Goal: Task Accomplishment & Management: Complete application form

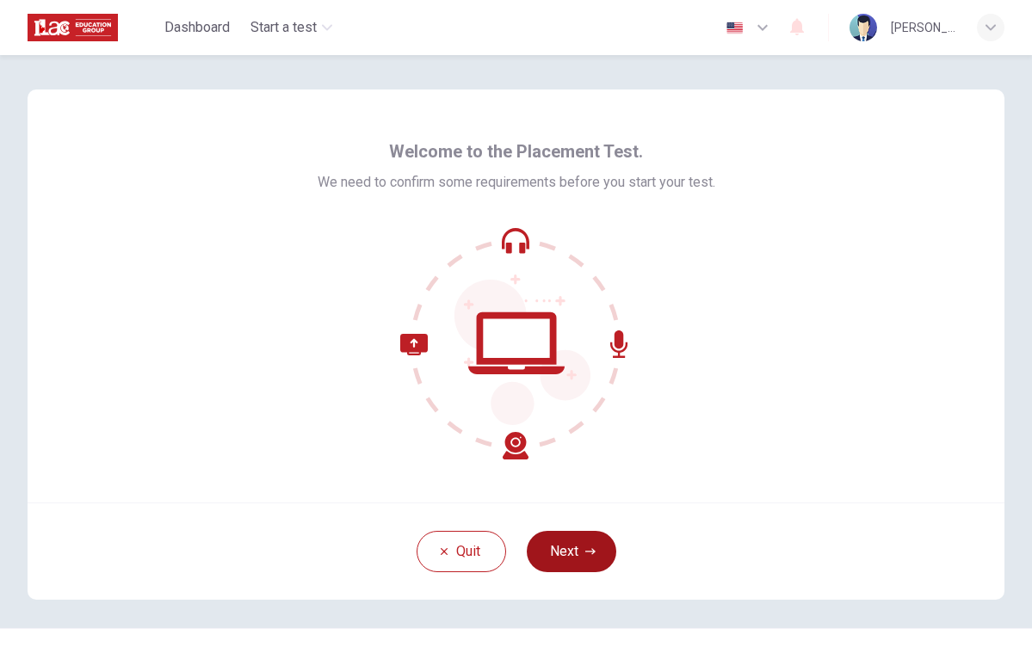
click at [578, 535] on button "Next" at bounding box center [572, 551] width 90 height 41
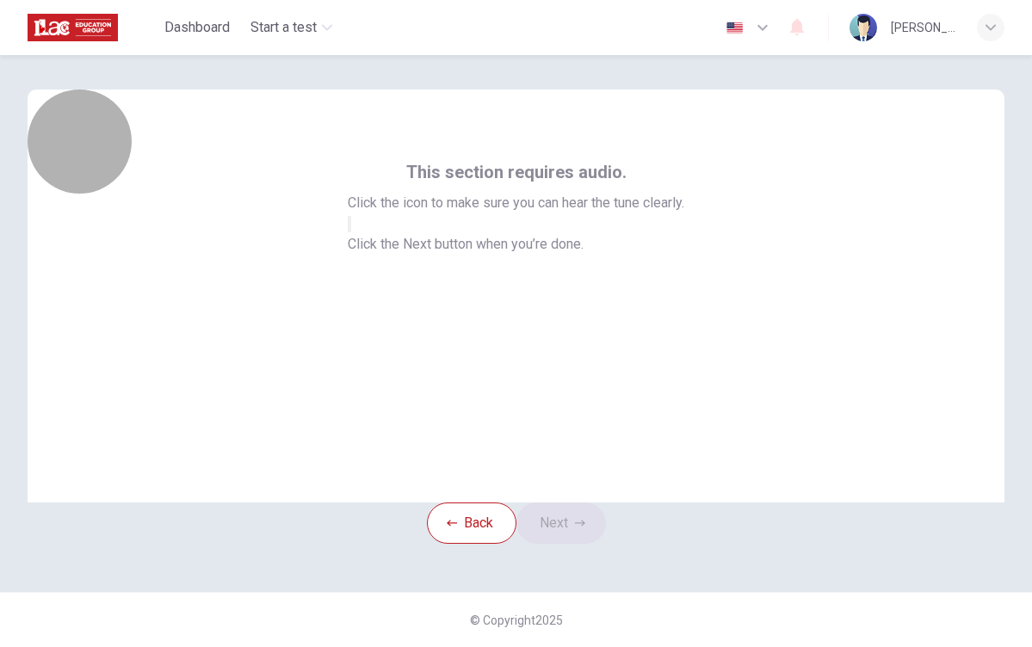
click at [350, 228] on icon "button" at bounding box center [350, 228] width 0 height 0
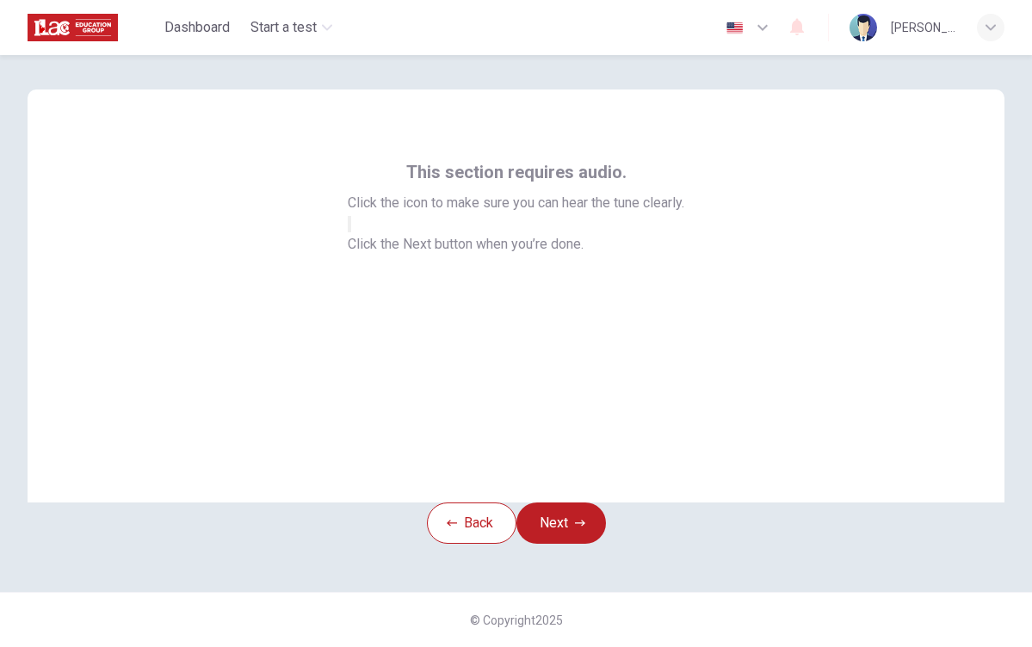
click at [351, 232] on button "button" at bounding box center [349, 224] width 3 height 16
click at [557, 544] on button "Next" at bounding box center [562, 523] width 90 height 41
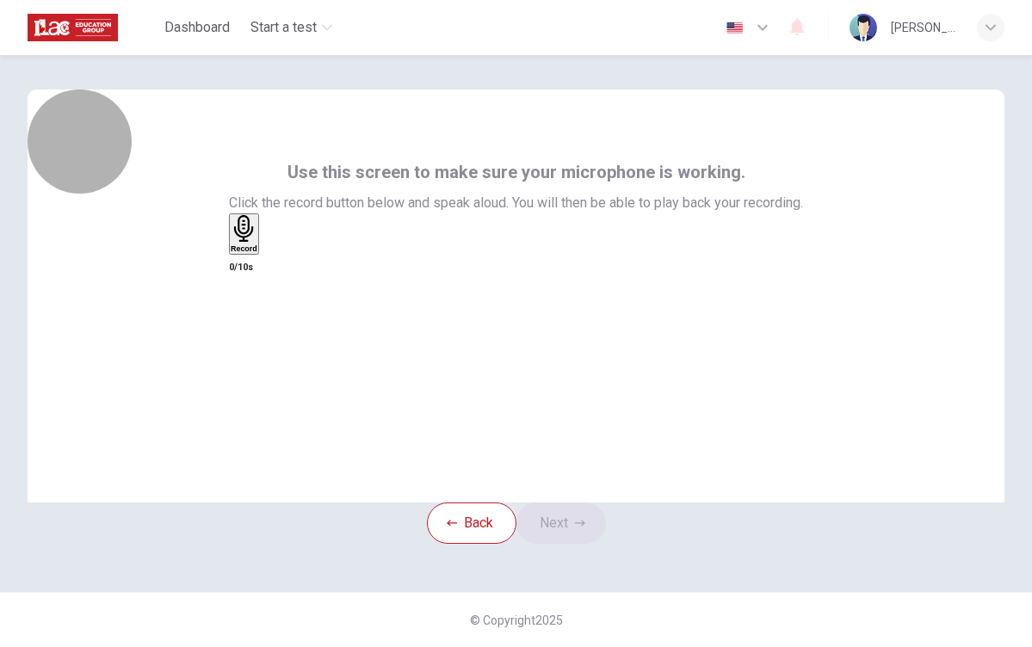
click at [257, 253] on h6 "Record" at bounding box center [244, 248] width 27 height 9
click at [248, 327] on div "Stop" at bounding box center [239, 284] width 17 height 139
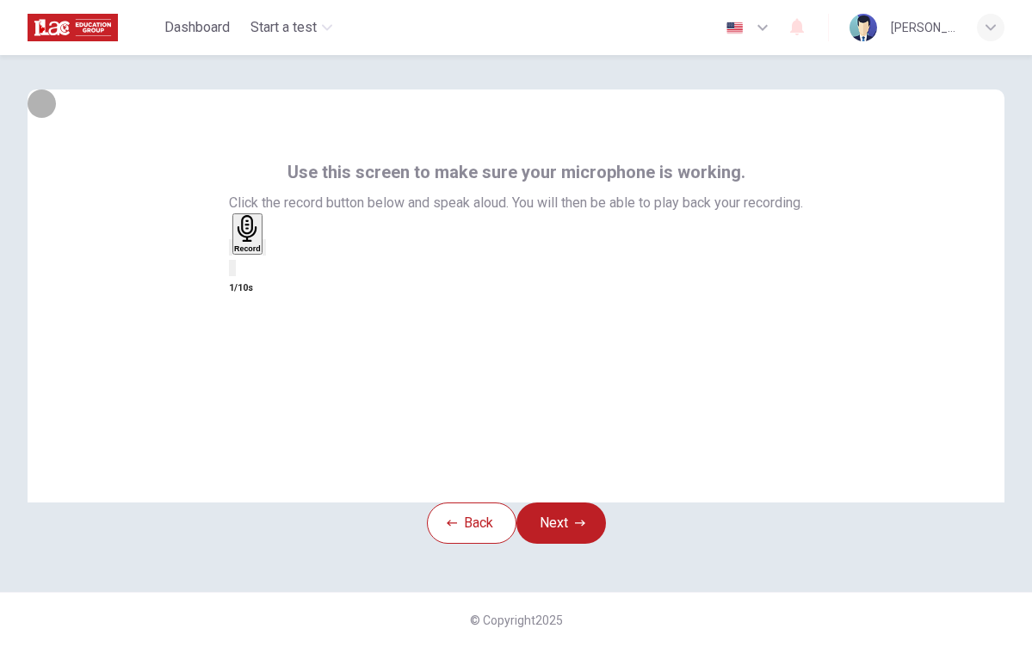
click at [231, 251] on icon "button" at bounding box center [231, 251] width 0 height 0
click at [257, 253] on h6 "Record" at bounding box center [244, 248] width 27 height 9
click at [248, 345] on h6 "Stop" at bounding box center [239, 349] width 17 height 9
click at [231, 251] on icon "button" at bounding box center [231, 251] width 0 height 0
click at [257, 253] on div "Record" at bounding box center [244, 234] width 27 height 38
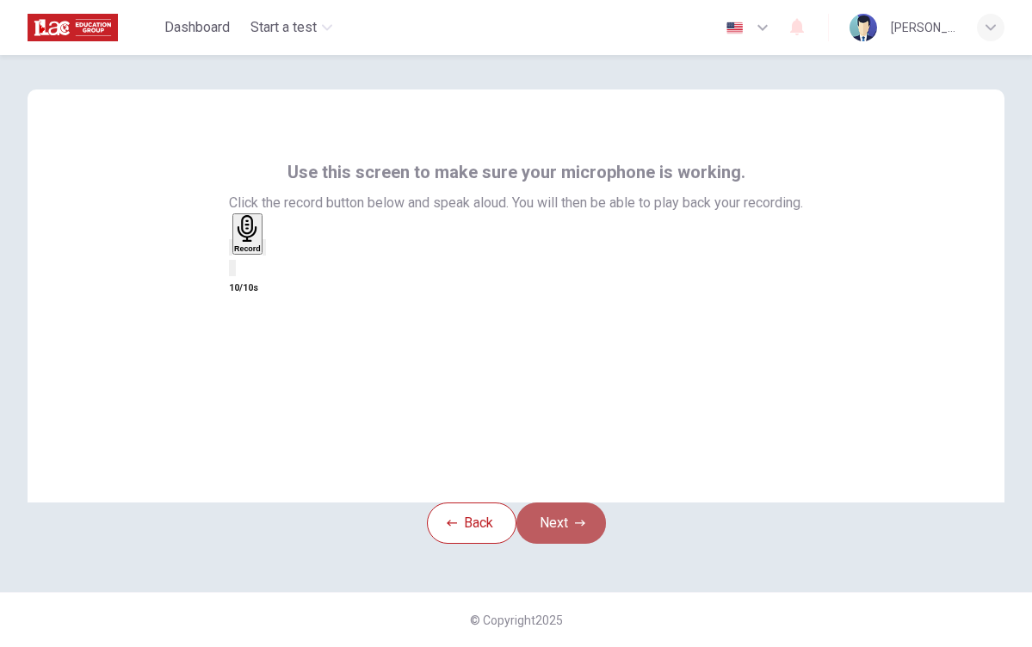
click at [559, 544] on button "Next" at bounding box center [562, 523] width 90 height 41
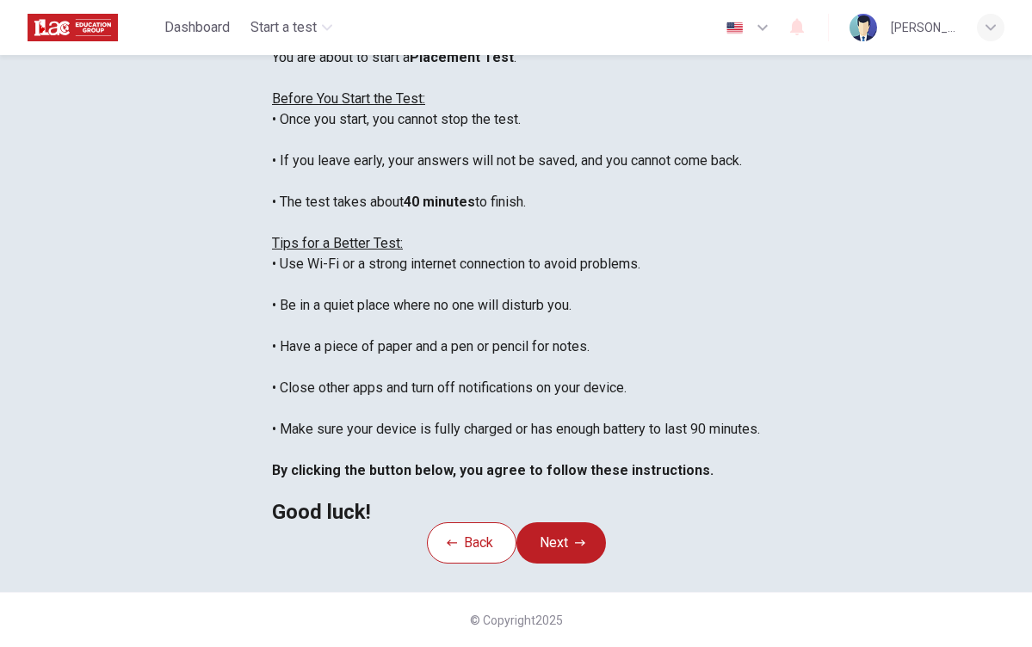
scroll to position [217, 0]
click at [572, 563] on button "Next" at bounding box center [562, 543] width 90 height 41
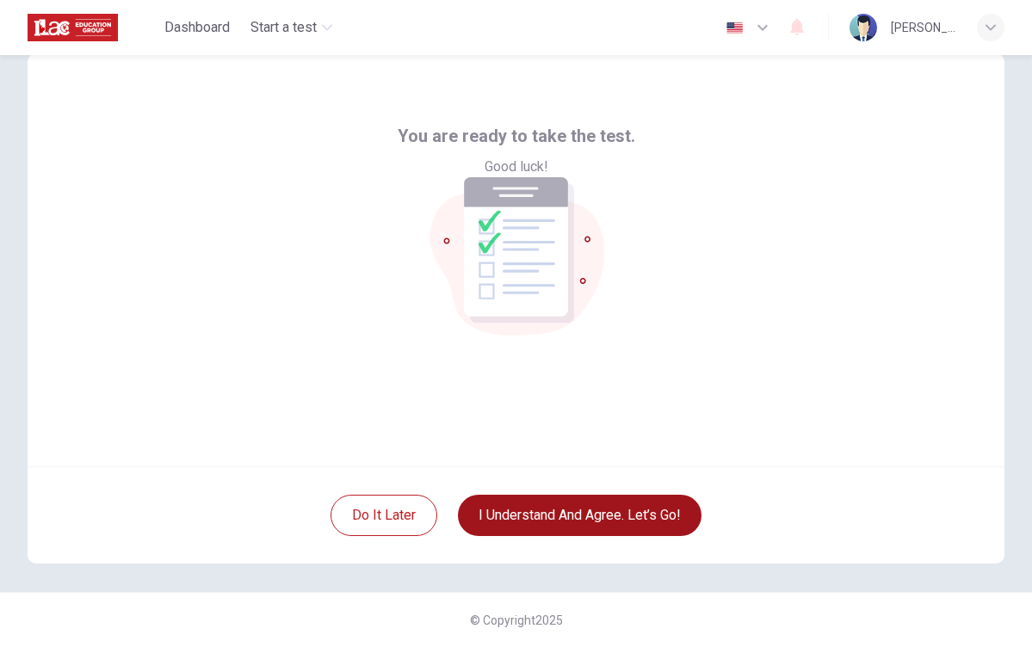
scroll to position [36, 0]
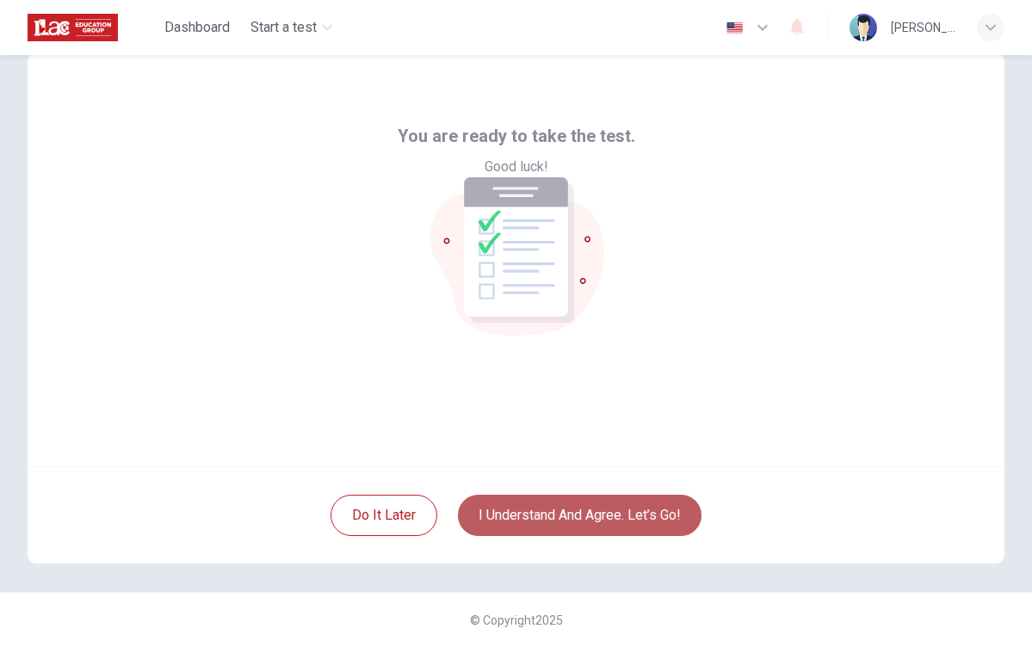
click at [552, 514] on button "I understand and agree. Let’s go!" at bounding box center [580, 515] width 244 height 41
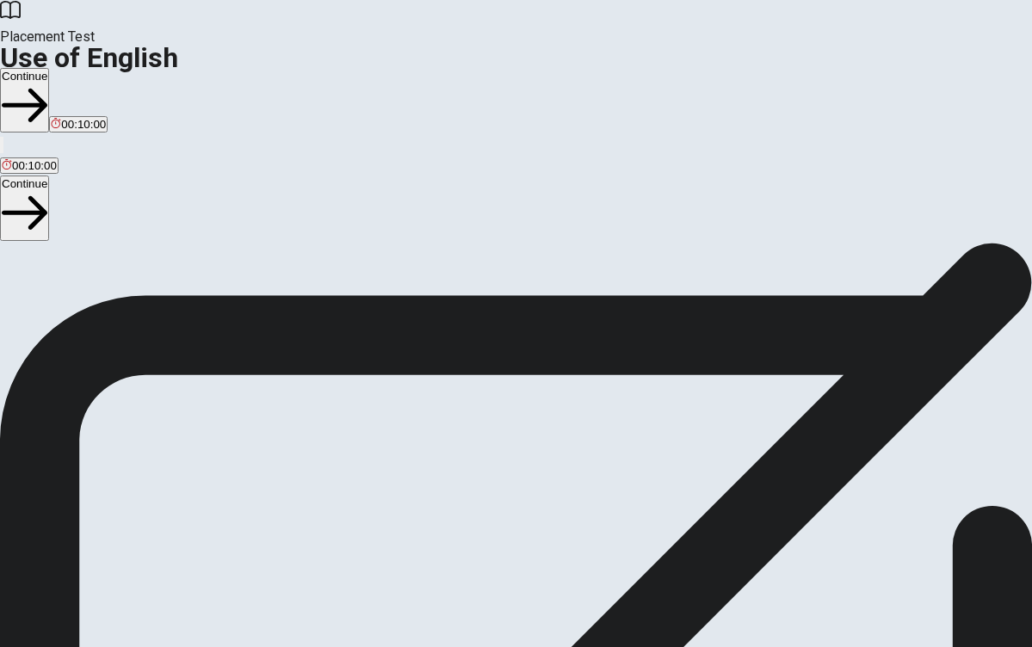
scroll to position [124, 0]
click at [49, 176] on button "Continue" at bounding box center [24, 208] width 49 height 65
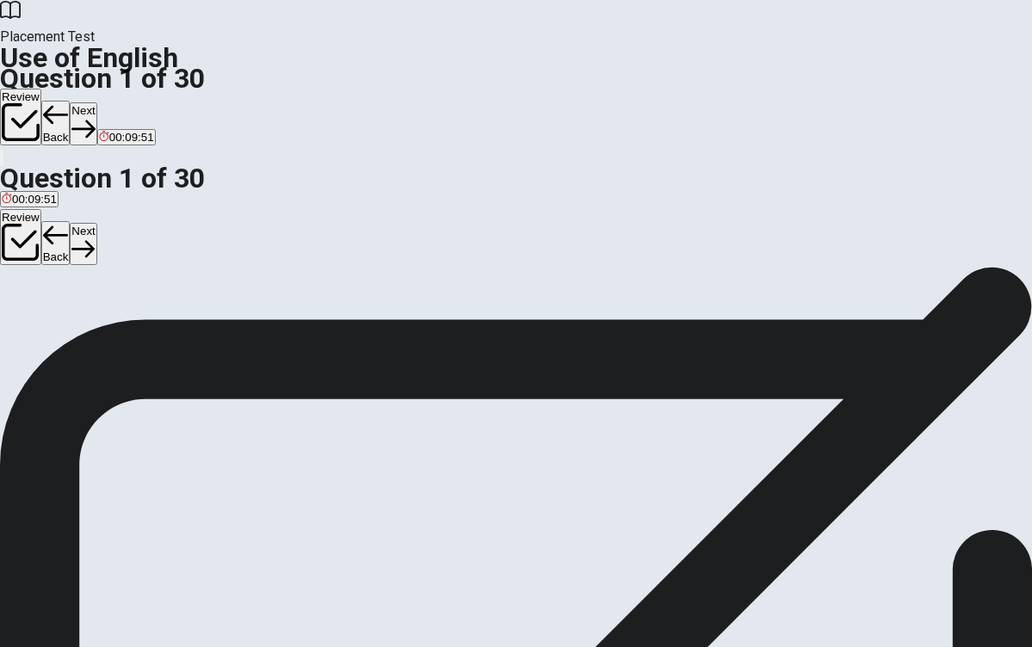
scroll to position [65, 0]
click at [97, 270] on span "have" at bounding box center [84, 263] width 25 height 13
click at [96, 223] on button "Next" at bounding box center [83, 244] width 27 height 42
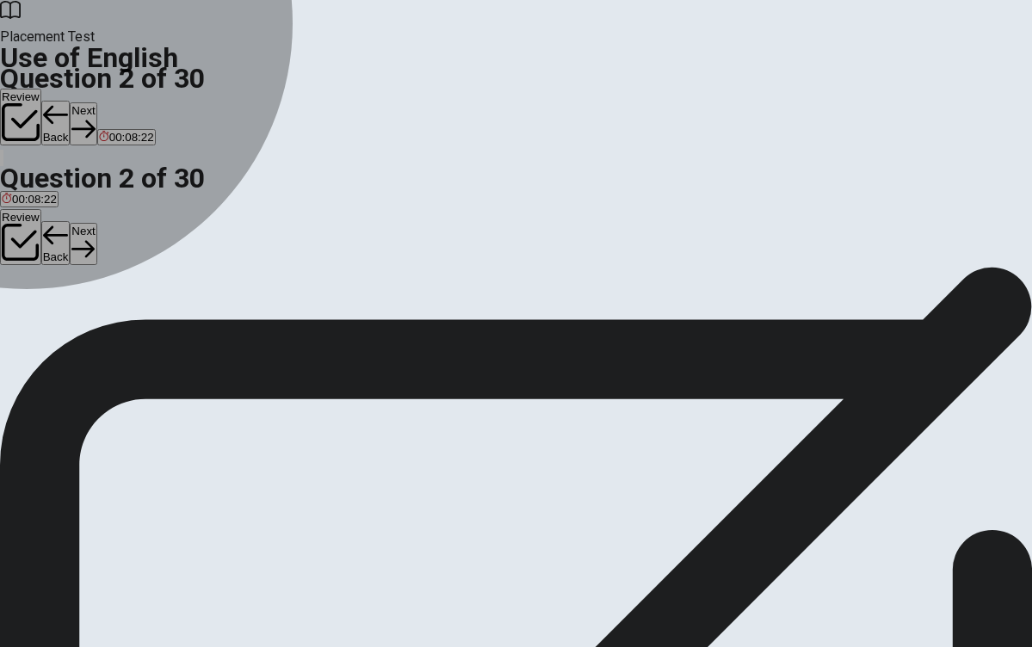
click at [108, 257] on div "B" at bounding box center [80, 250] width 57 height 13
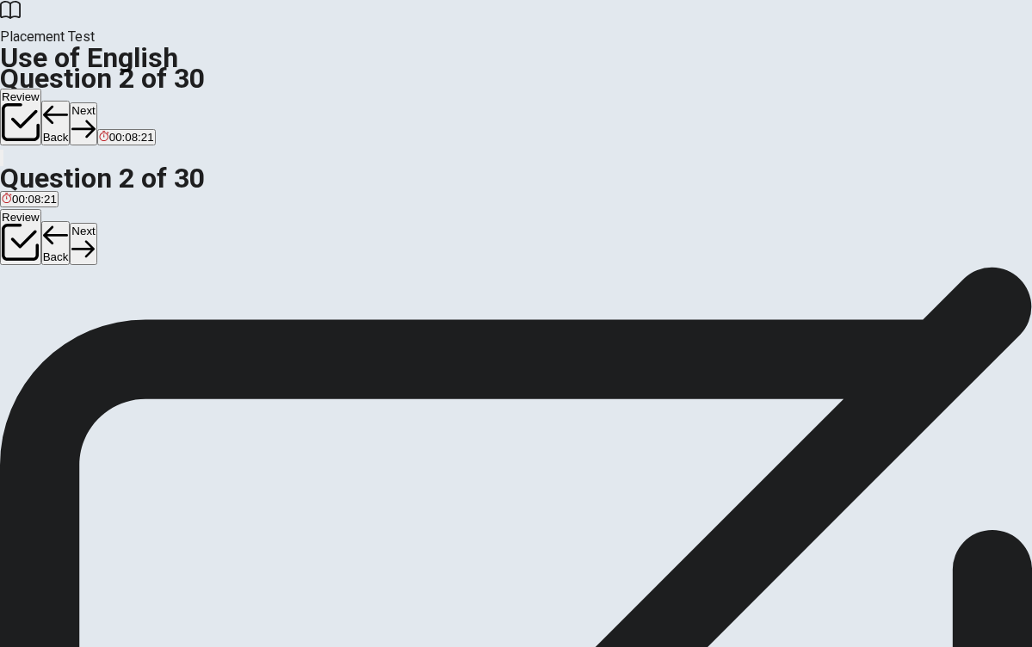
click at [96, 223] on button "Next" at bounding box center [83, 244] width 27 height 42
click at [105, 270] on span "sold" at bounding box center [94, 263] width 21 height 13
click at [96, 223] on button "Next" at bounding box center [83, 244] width 27 height 42
click at [81, 257] on div "D" at bounding box center [73, 250] width 16 height 13
click at [96, 223] on button "Next" at bounding box center [83, 244] width 27 height 42
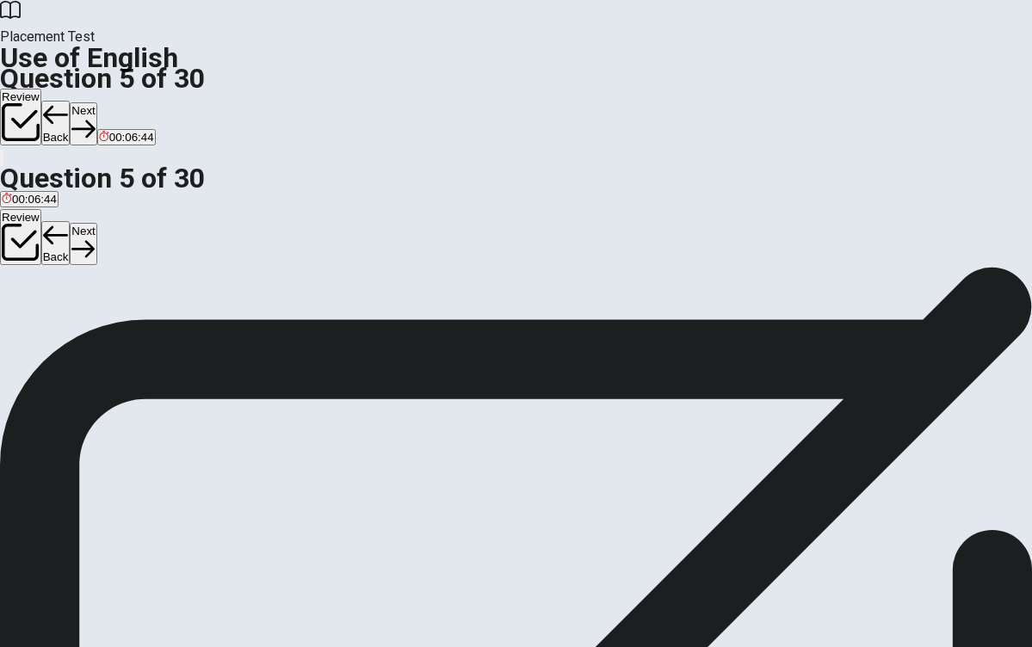
click at [18, 270] on span "run" at bounding box center [10, 263] width 16 height 13
click at [96, 223] on button "Next" at bounding box center [83, 244] width 27 height 42
click at [56, 266] on span "radio" at bounding box center [43, 259] width 26 height 13
click at [68, 223] on button "Next" at bounding box center [54, 244] width 27 height 42
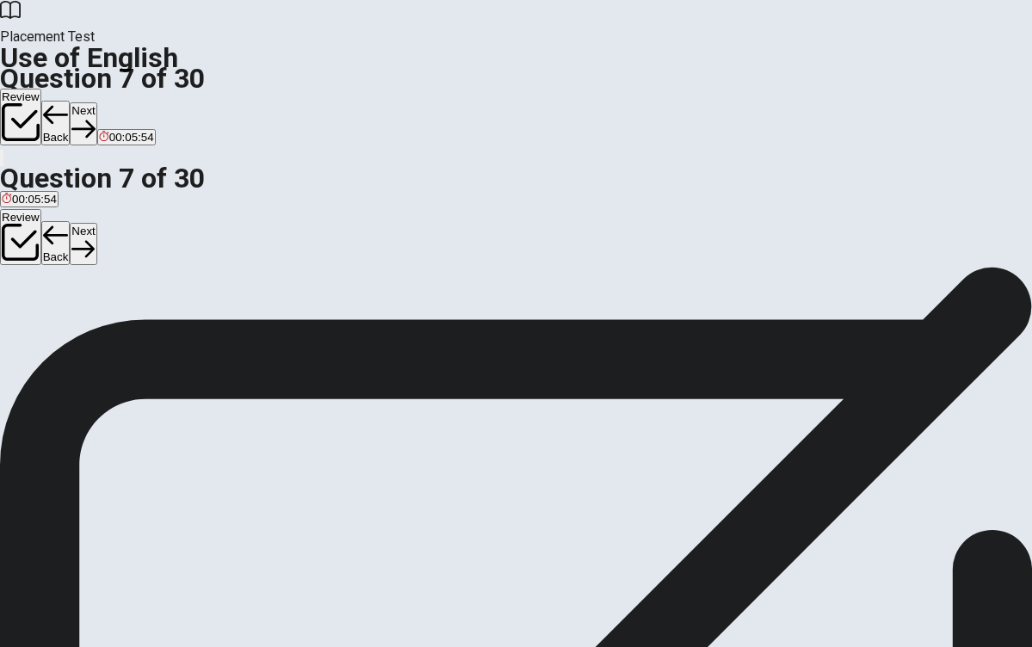
click at [50, 253] on div "B" at bounding box center [41, 246] width 18 height 13
click at [95, 238] on icon "button" at bounding box center [82, 249] width 23 height 23
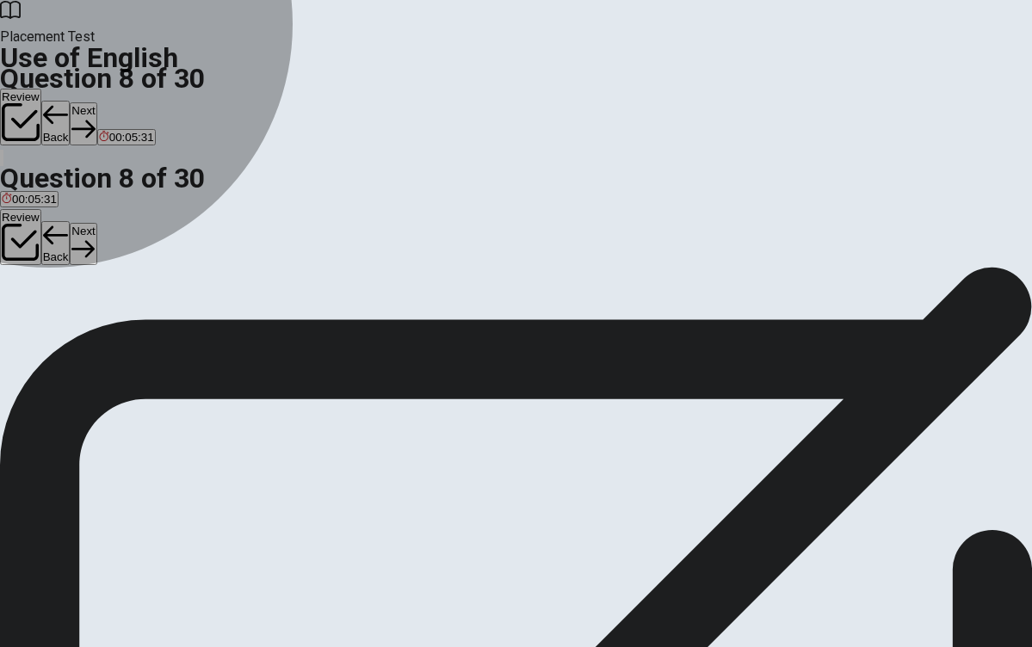
click at [59, 266] on span "rings" at bounding box center [46, 259] width 25 height 13
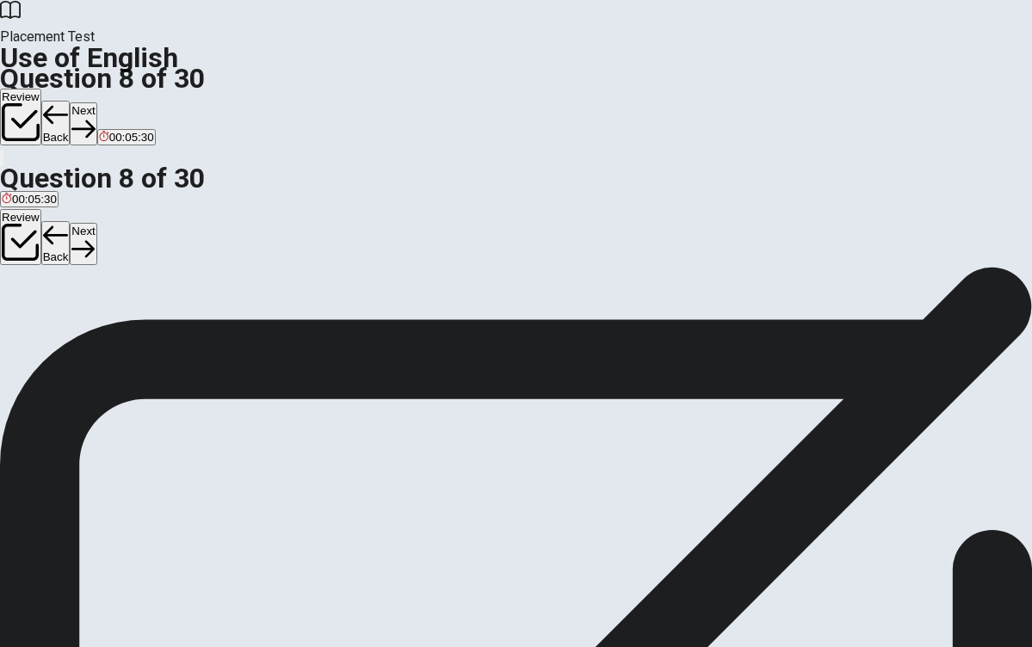
click at [96, 223] on button "Next" at bounding box center [83, 244] width 27 height 42
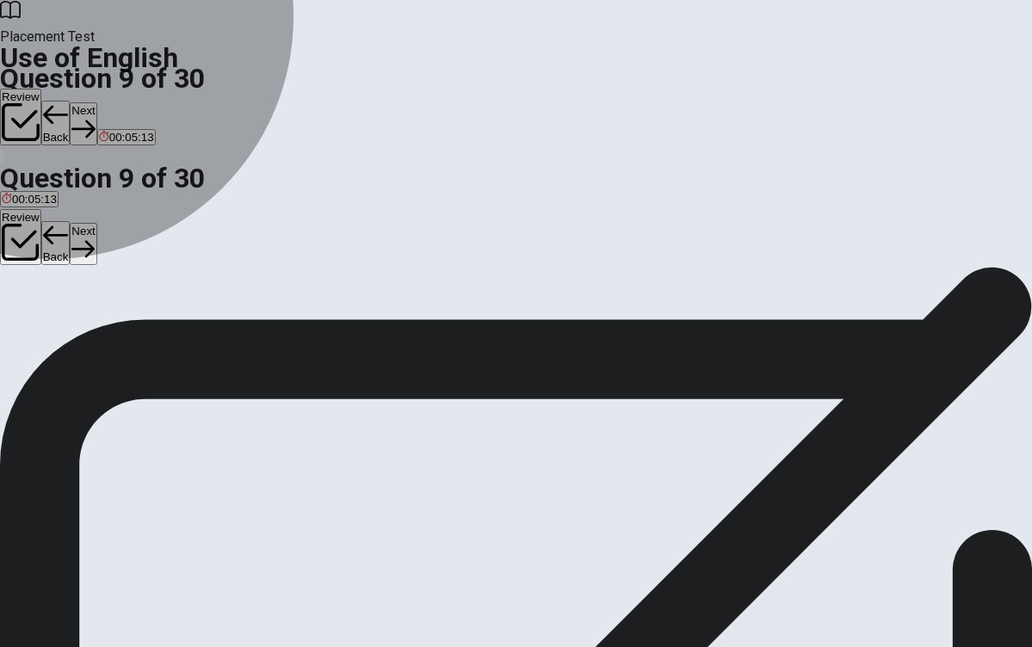
click at [23, 266] on span "Sick" at bounding box center [13, 259] width 22 height 13
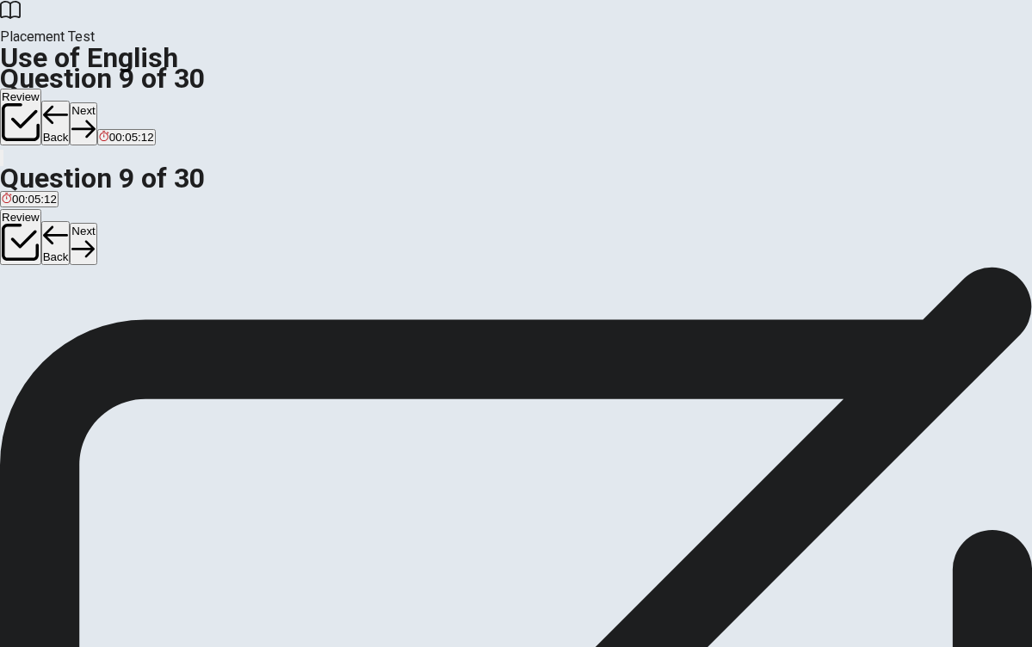
click at [96, 223] on button "Next" at bounding box center [83, 244] width 27 height 42
click at [37, 266] on span "Did" at bounding box center [28, 259] width 17 height 13
click at [96, 223] on button "Next" at bounding box center [83, 244] width 27 height 42
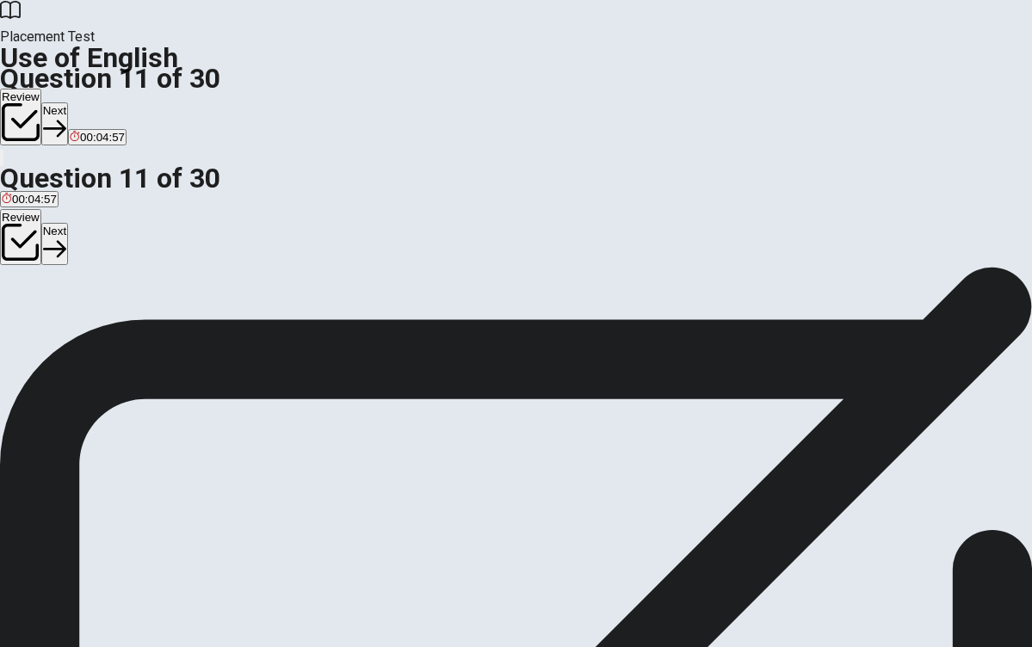
scroll to position [90, 0]
click at [145, 246] on span "finish" at bounding box center [131, 239] width 27 height 13
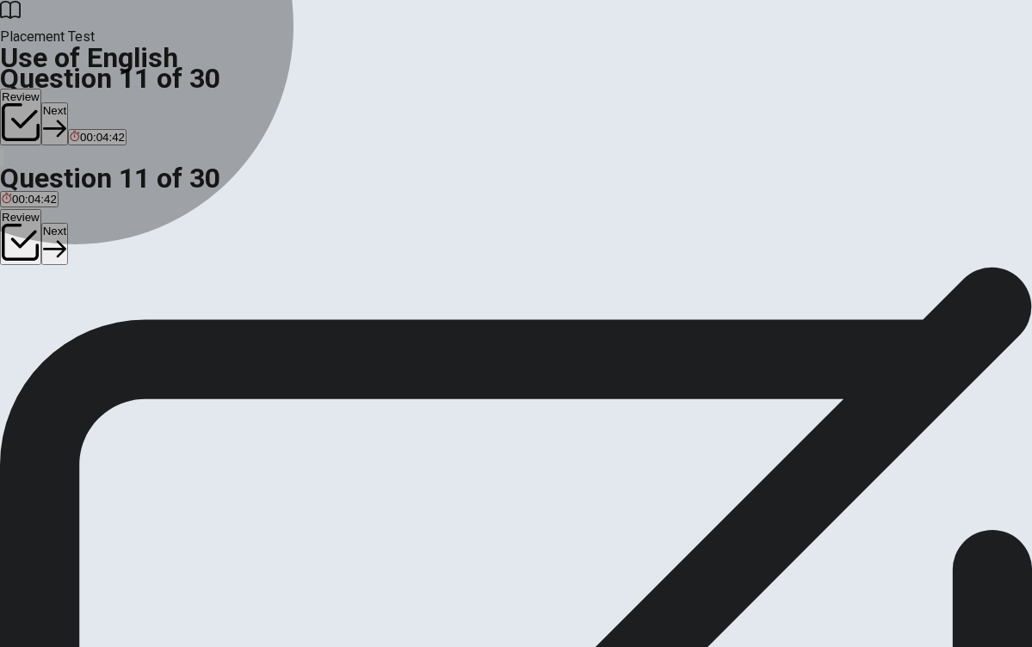
click at [210, 246] on span "had finished" at bounding box center [179, 239] width 62 height 13
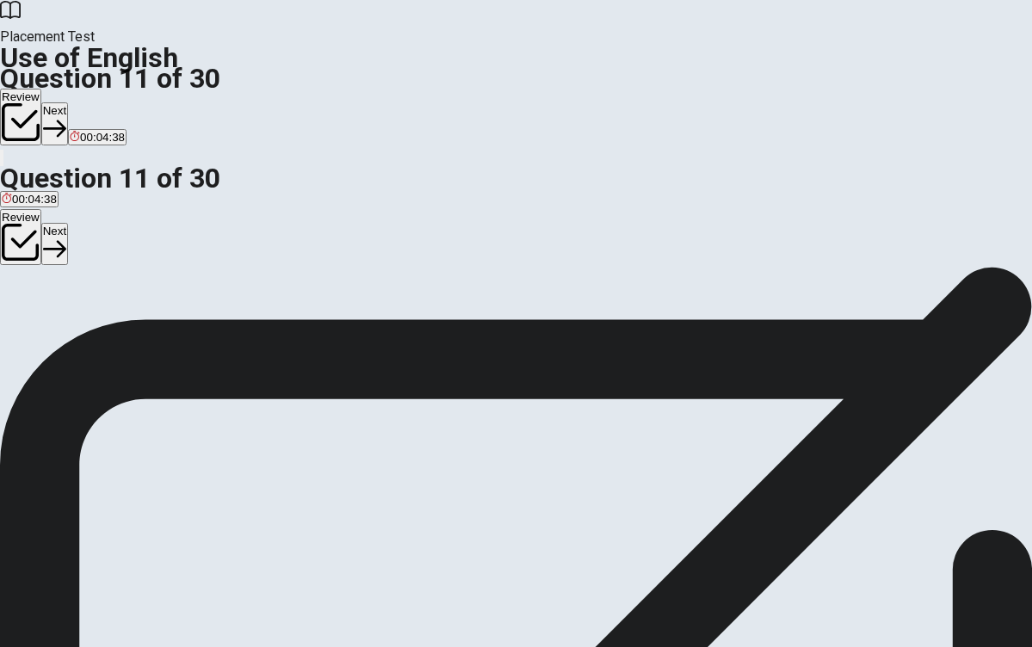
click at [68, 223] on button "Next" at bounding box center [54, 244] width 27 height 42
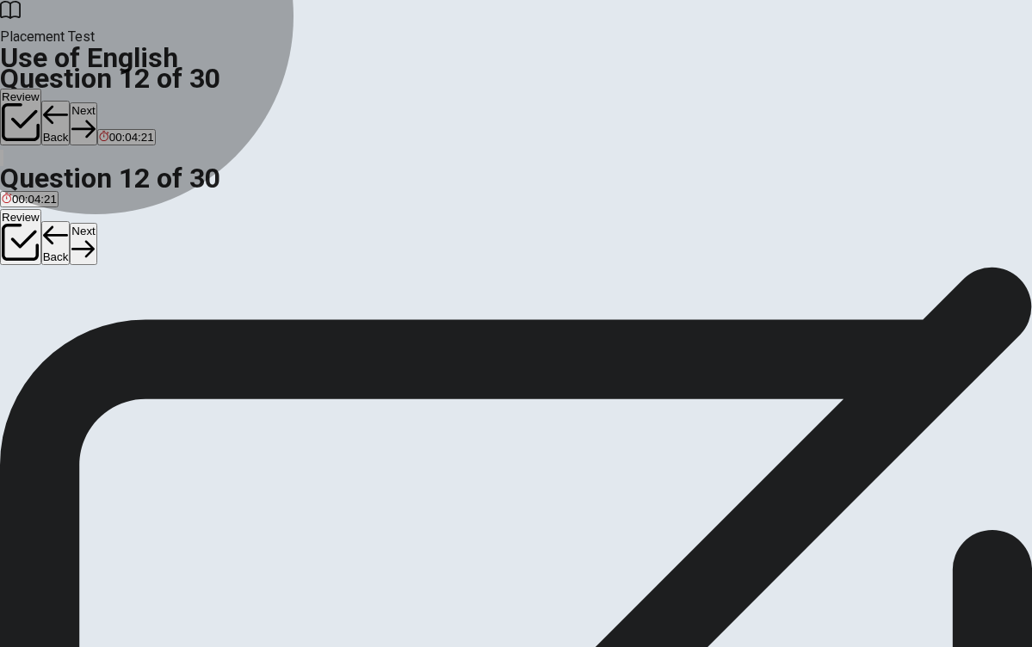
click at [326, 246] on span "has been reviews" at bounding box center [282, 239] width 90 height 13
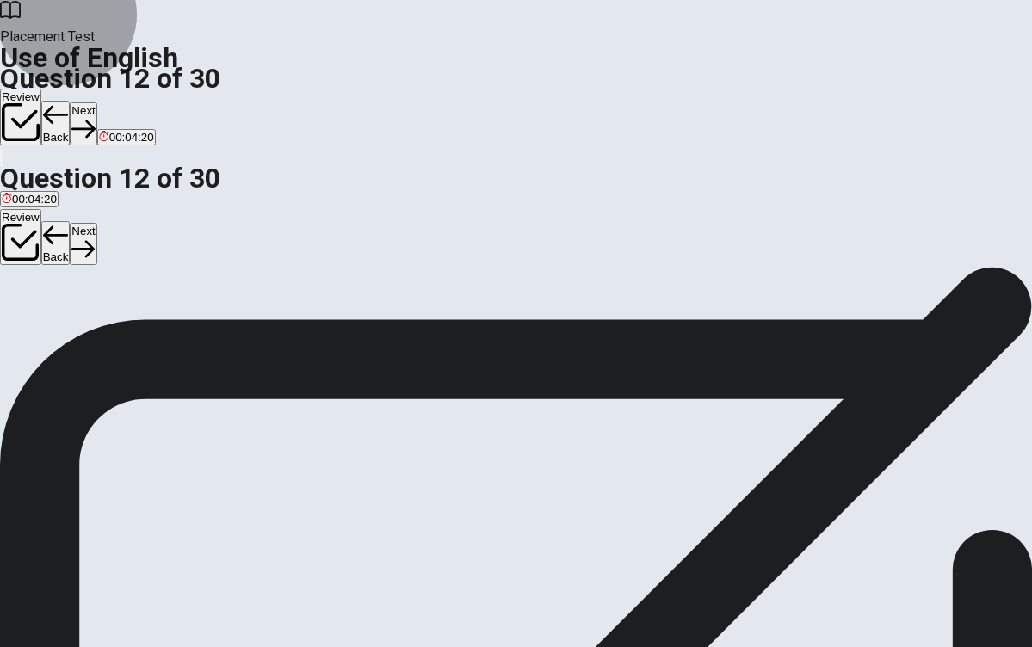
click at [96, 223] on button "Next" at bounding box center [83, 244] width 27 height 42
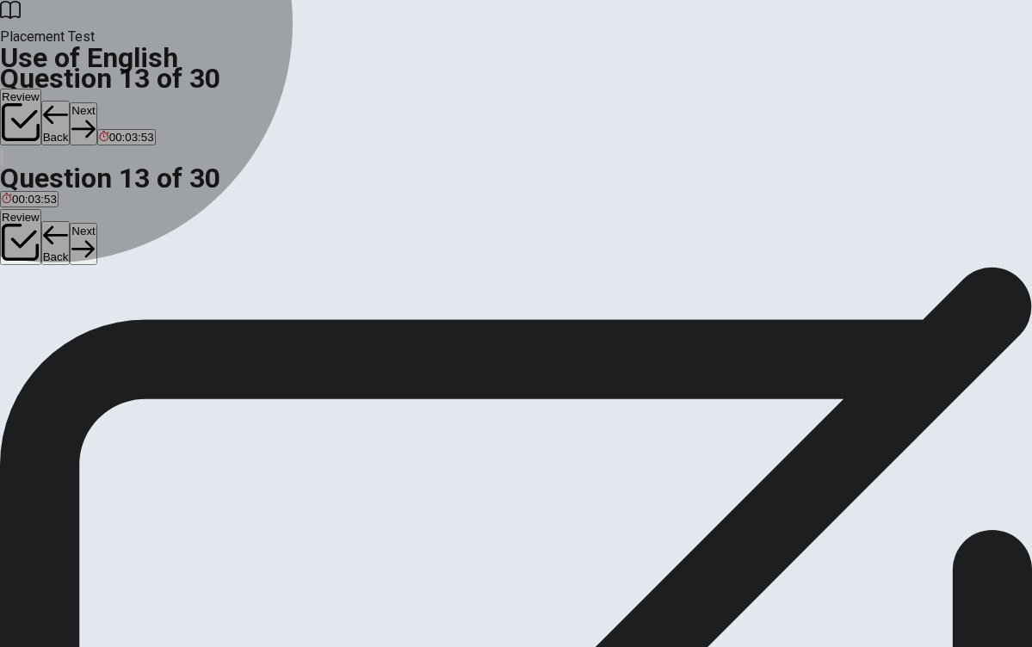
click at [127, 246] on span "will go" at bounding box center [111, 239] width 32 height 13
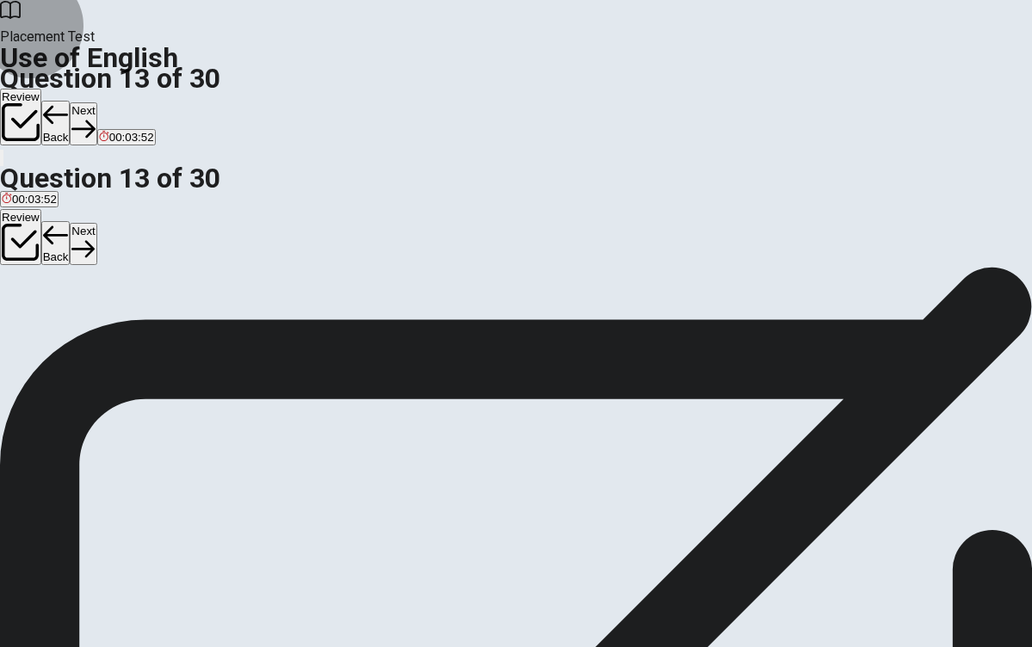
click at [96, 223] on button "Next" at bounding box center [83, 244] width 27 height 42
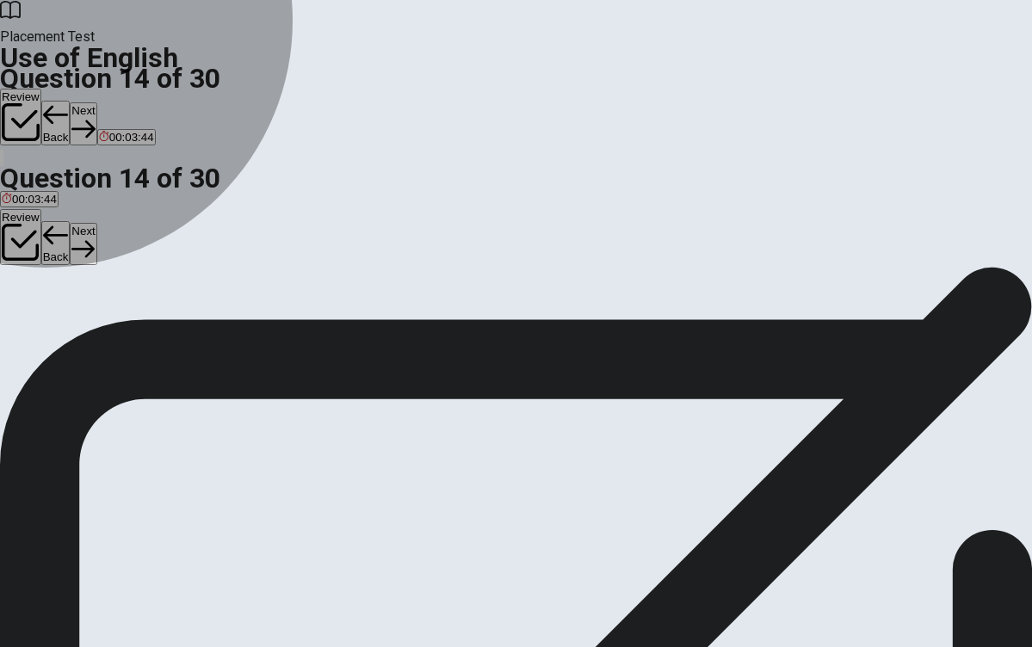
click at [23, 246] on span "in" at bounding box center [19, 239] width 9 height 13
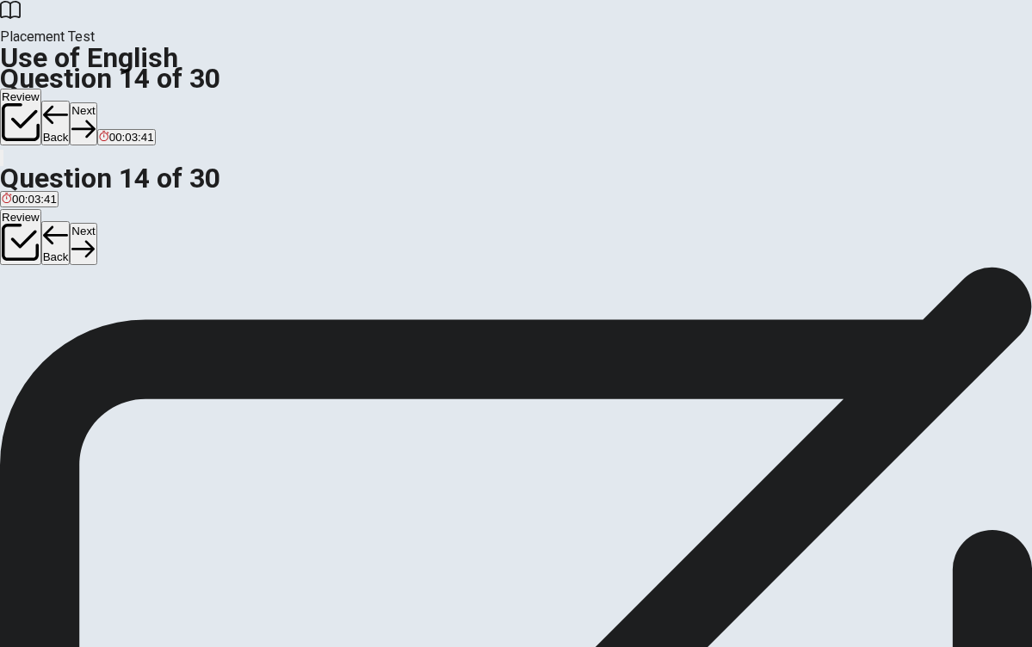
click at [96, 223] on button "Next" at bounding box center [83, 244] width 27 height 42
click at [114, 246] on span "worth a lot" at bounding box center [86, 239] width 53 height 13
click at [96, 223] on button "Next" at bounding box center [83, 244] width 27 height 42
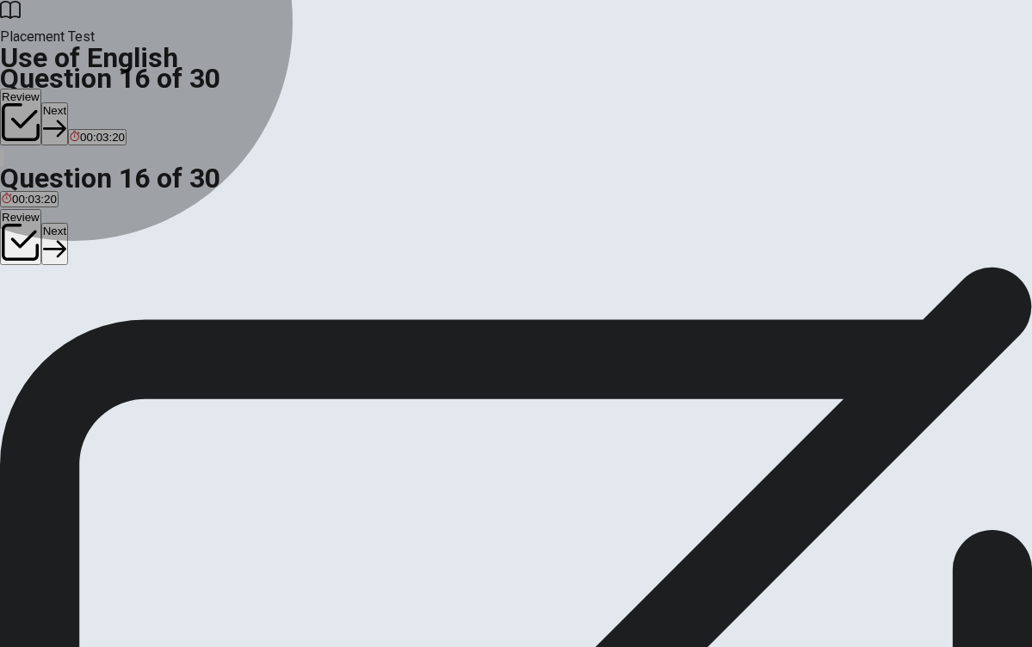
click at [55, 288] on span "interesting" at bounding box center [28, 281] width 53 height 13
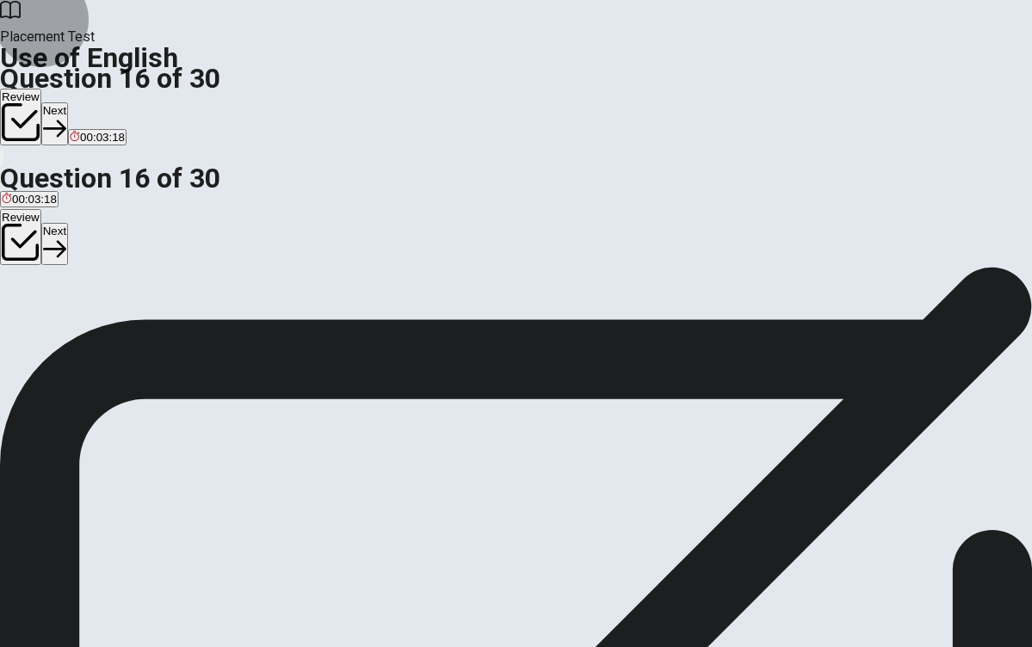
click at [68, 223] on button "Next" at bounding box center [54, 244] width 27 height 42
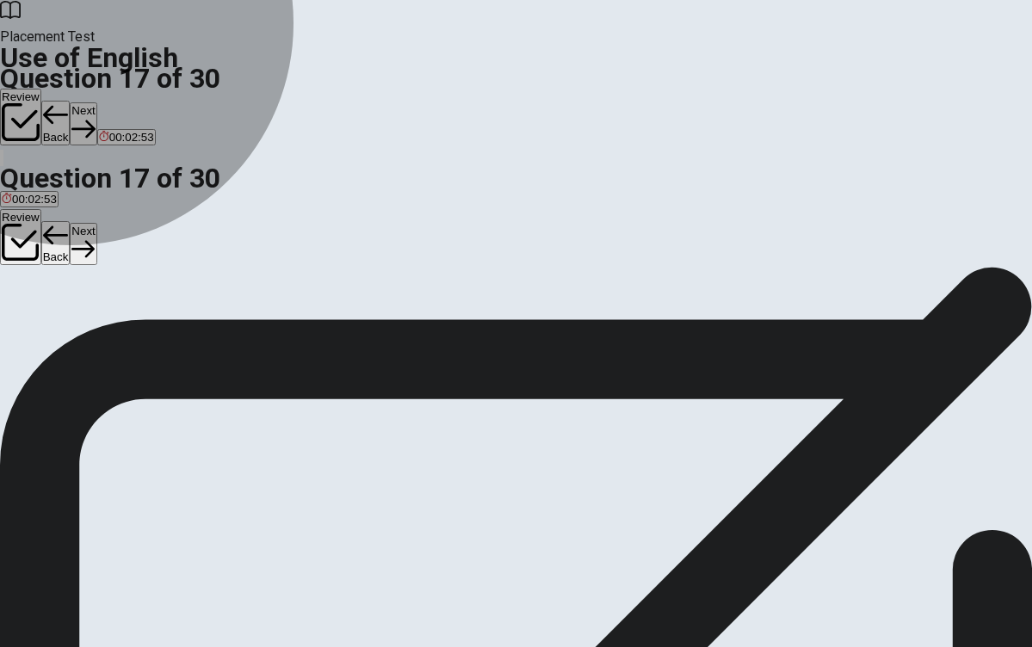
click at [28, 288] on span "close" at bounding box center [15, 281] width 27 height 13
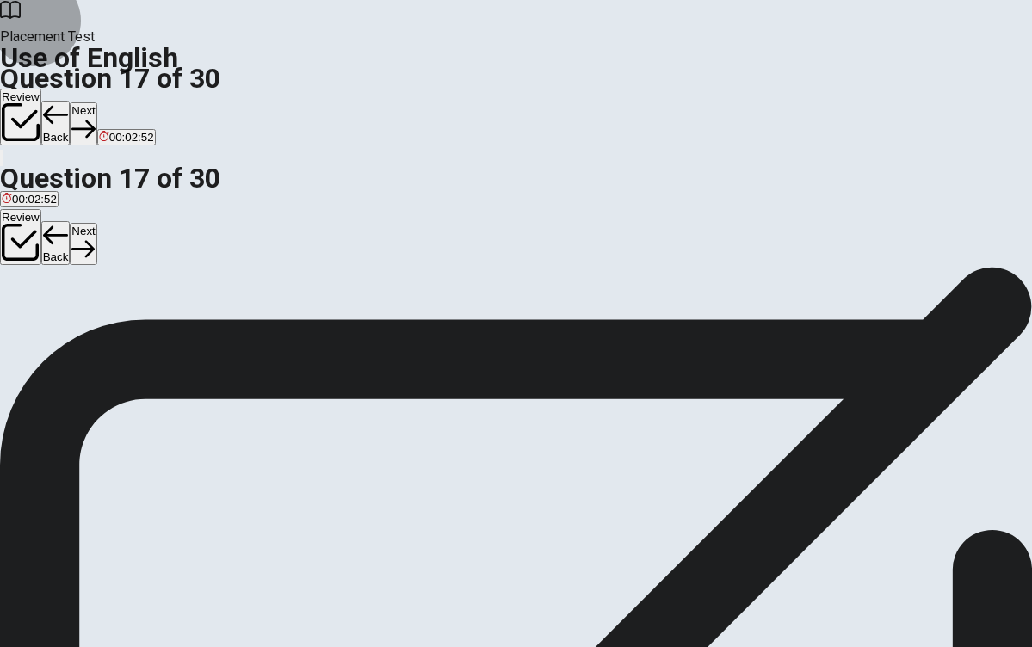
click at [96, 223] on button "Next" at bounding box center [83, 244] width 27 height 42
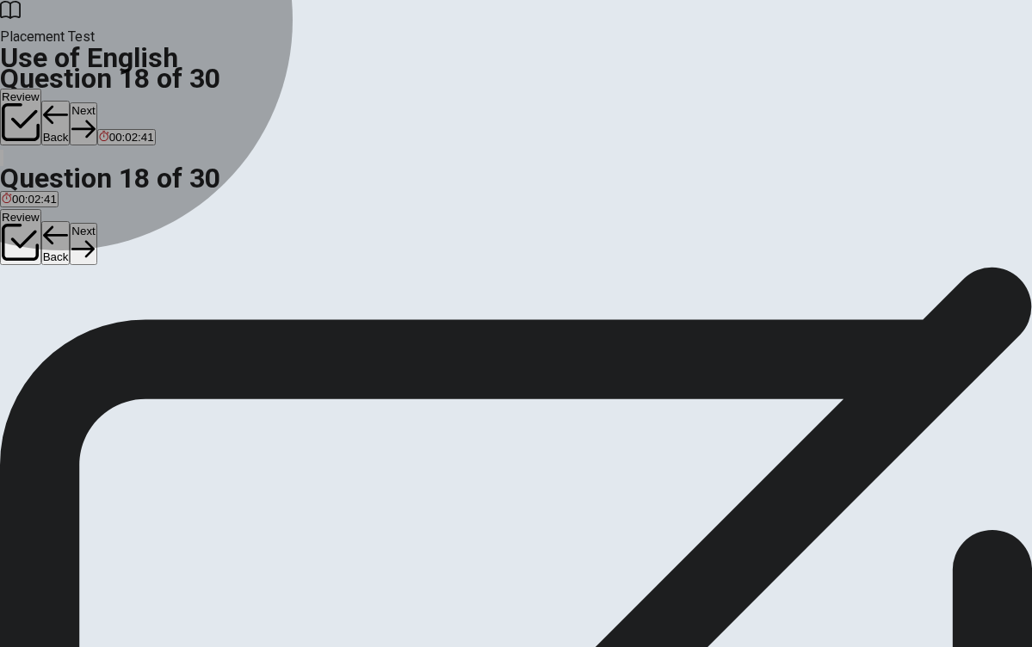
click at [84, 288] on span "excited" at bounding box center [66, 281] width 36 height 13
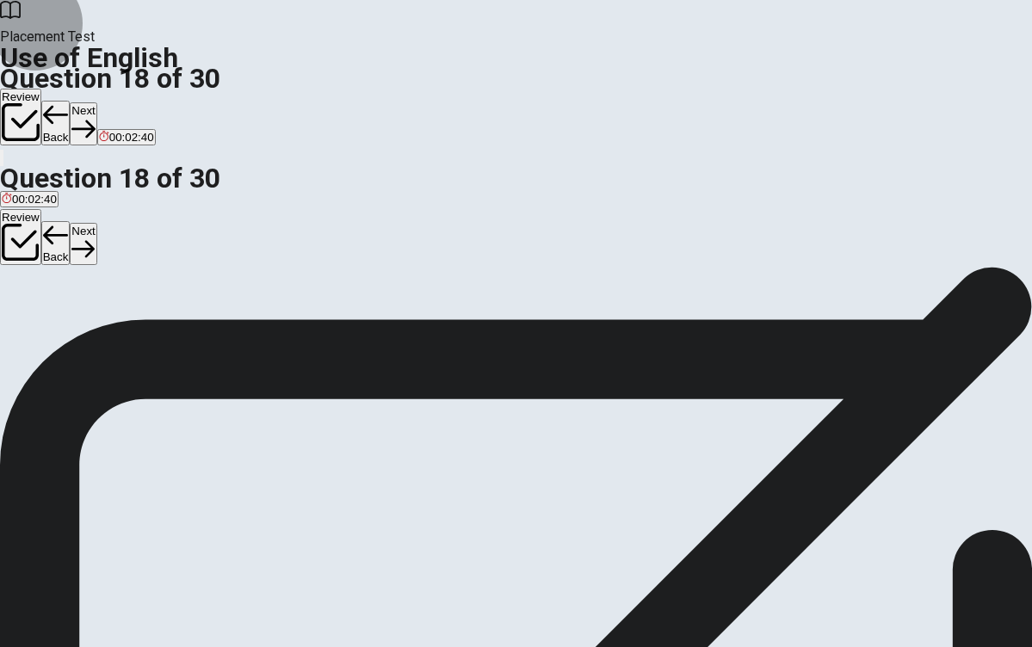
click at [96, 223] on button "Next" at bounding box center [83, 244] width 27 height 42
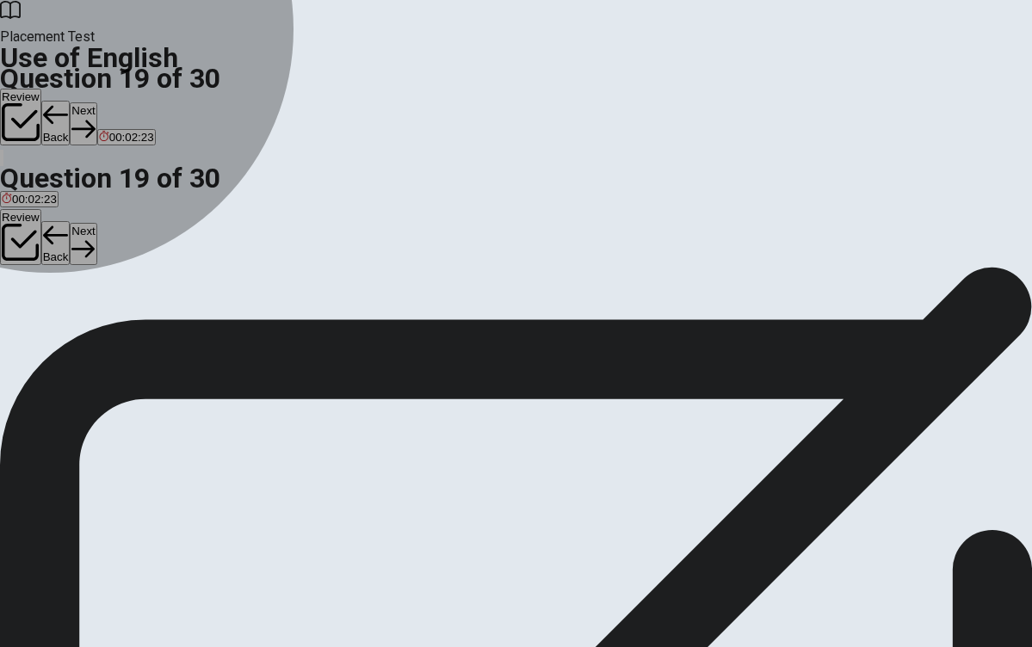
click at [47, 288] on span "send" at bounding box center [34, 281] width 25 height 13
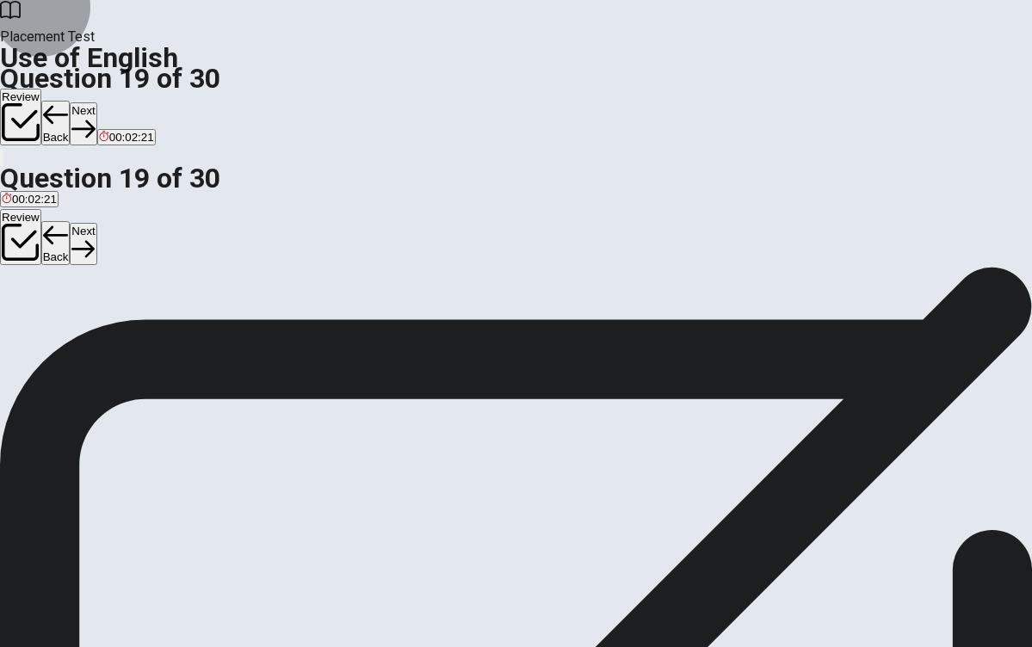
click at [96, 223] on button "Next" at bounding box center [83, 244] width 27 height 42
click at [36, 288] on span "getting" at bounding box center [19, 281] width 34 height 13
click at [96, 223] on button "Next" at bounding box center [83, 244] width 27 height 42
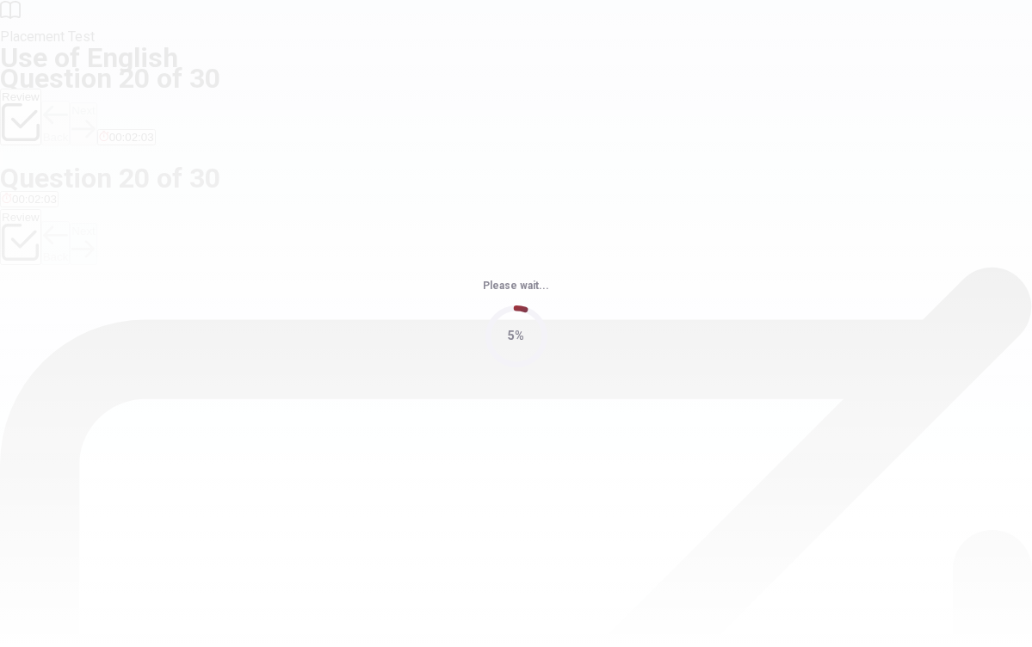
scroll to position [0, 0]
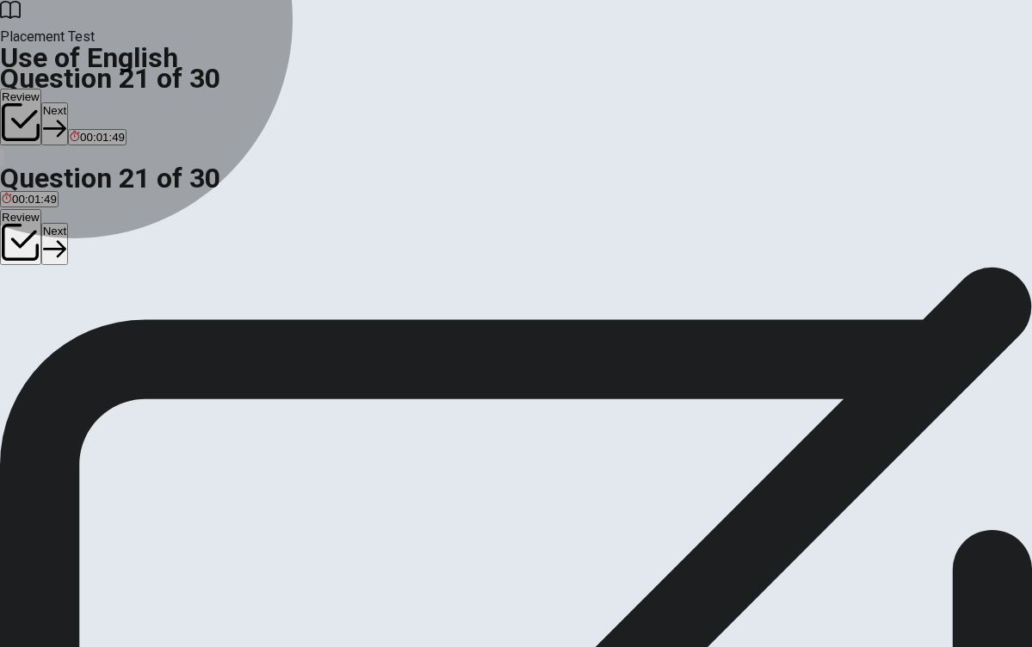
click at [68, 336] on span "was sleeping" at bounding box center [35, 329] width 66 height 13
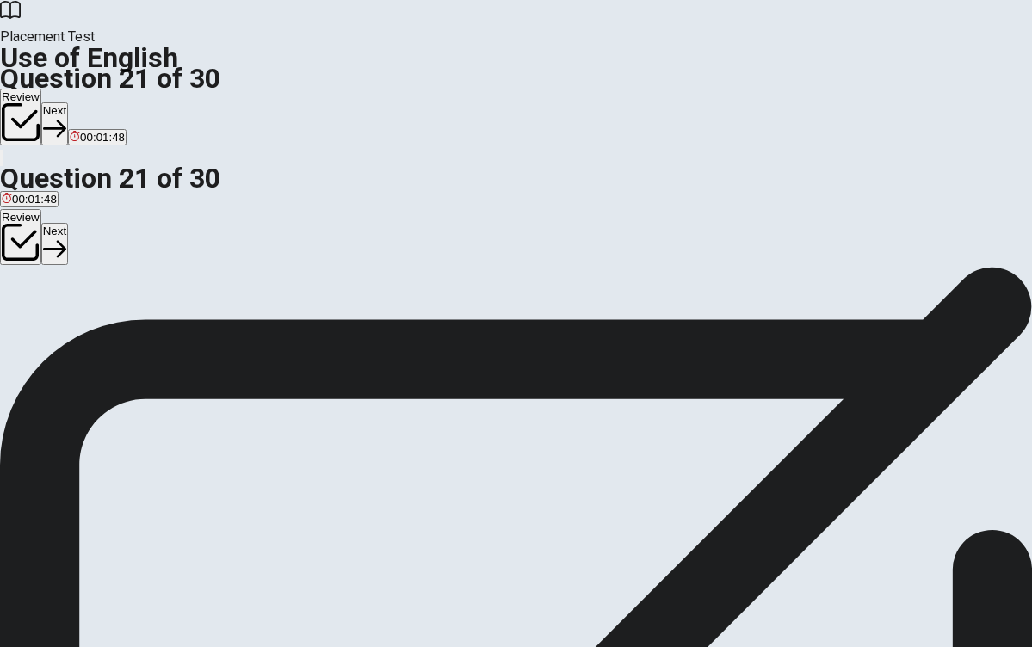
click at [66, 238] on icon "button" at bounding box center [54, 249] width 23 height 23
click at [128, 336] on span "were waiting" at bounding box center [97, 329] width 64 height 13
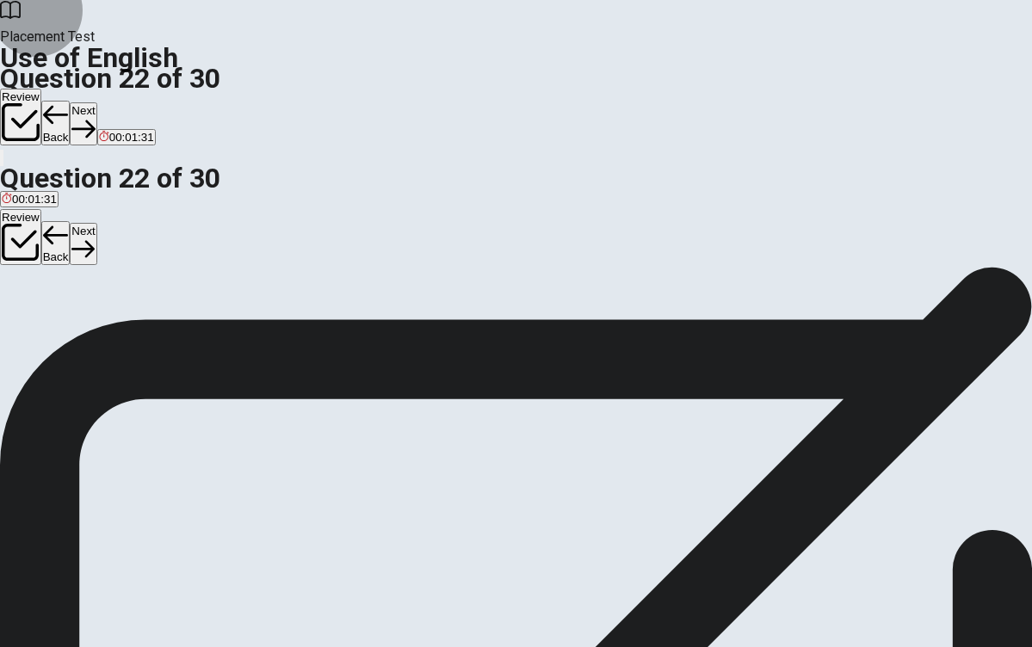
click at [96, 223] on button "Next" at bounding box center [83, 244] width 27 height 42
click at [15, 336] on span "An" at bounding box center [9, 329] width 14 height 13
click at [95, 240] on icon "button" at bounding box center [82, 248] width 23 height 17
click at [134, 336] on span "to build" at bounding box center [115, 329] width 37 height 13
click at [96, 223] on button "Next" at bounding box center [83, 244] width 27 height 42
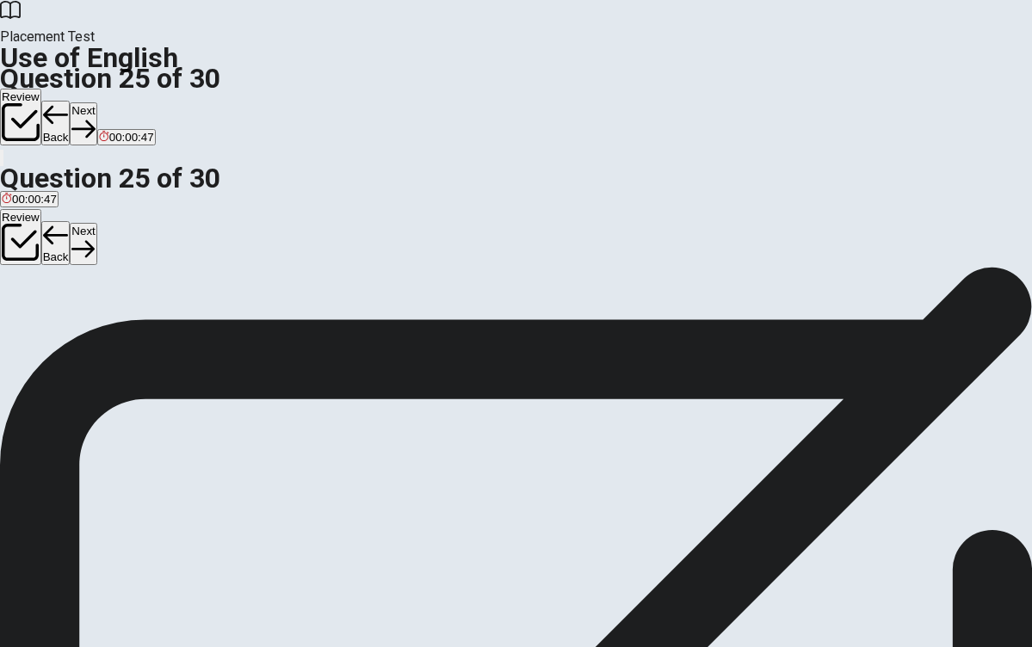
click at [60, 337] on button "C a" at bounding box center [54, 322] width 12 height 29
click at [96, 223] on button "Next" at bounding box center [83, 244] width 27 height 42
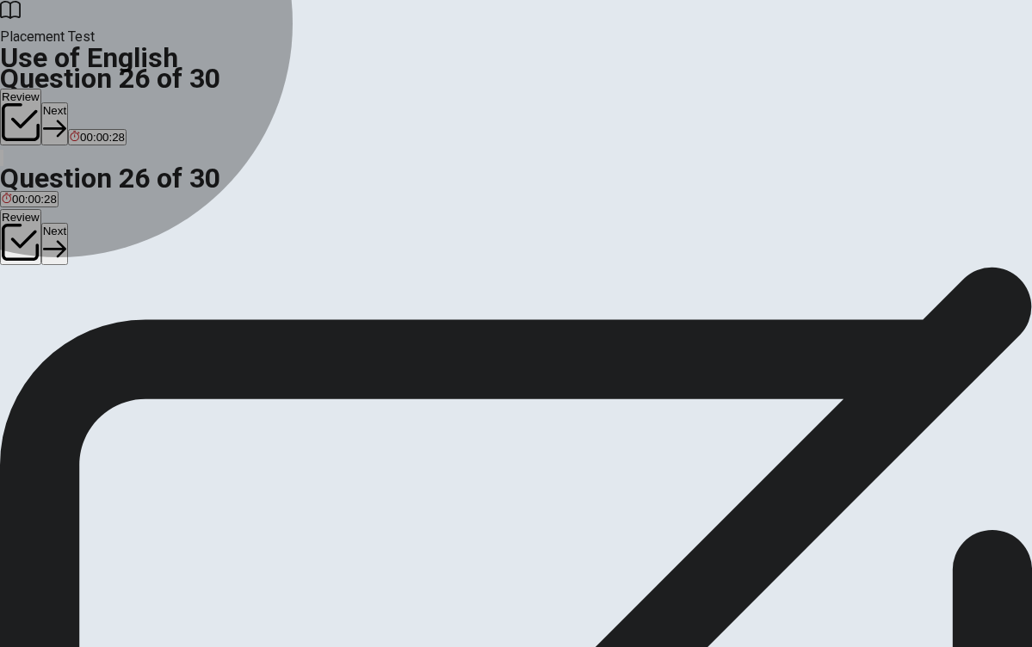
click at [121, 336] on span "purple" at bounding box center [106, 329] width 32 height 13
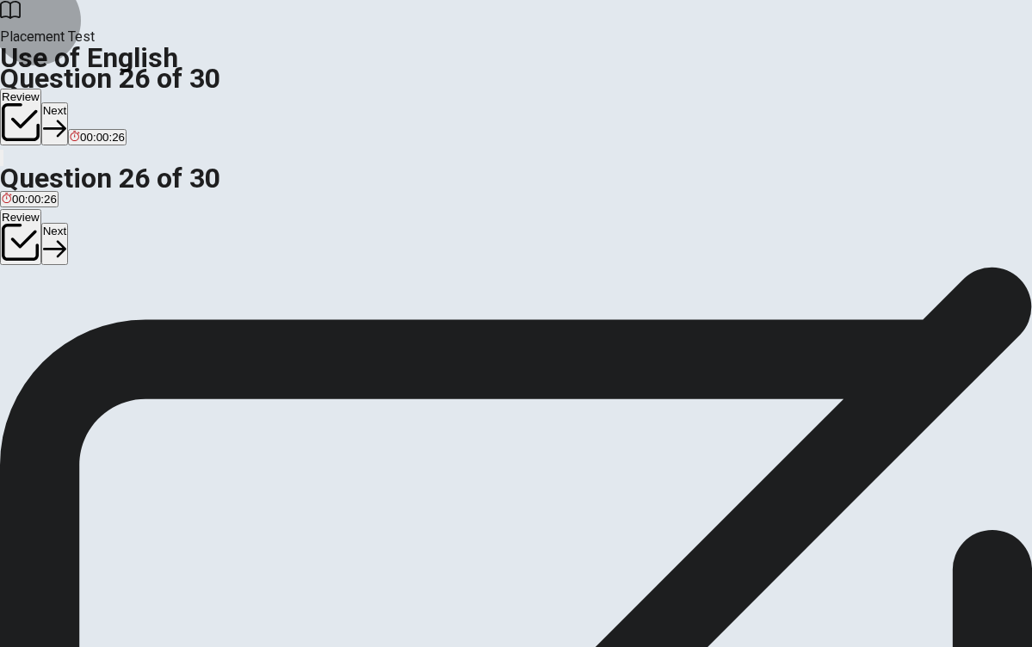
click at [68, 223] on button "Next" at bounding box center [54, 244] width 27 height 42
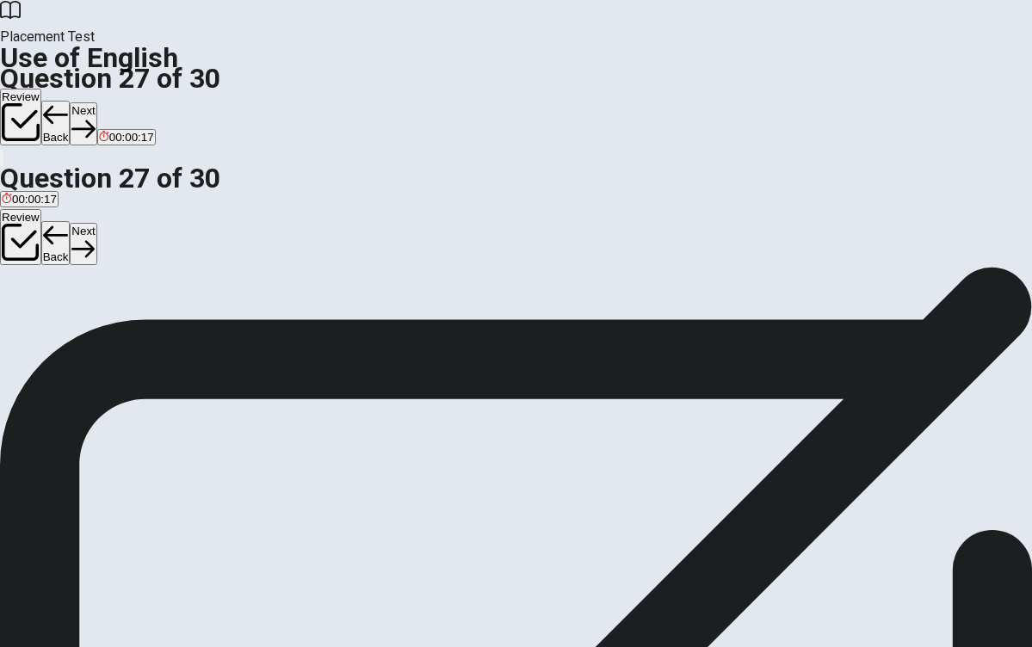
click at [82, 336] on span "sofa" at bounding box center [71, 329] width 22 height 13
click at [96, 223] on button "Next" at bounding box center [83, 244] width 27 height 42
click at [85, 336] on span "baked" at bounding box center [69, 329] width 31 height 13
click at [96, 223] on button "Next" at bounding box center [83, 244] width 27 height 42
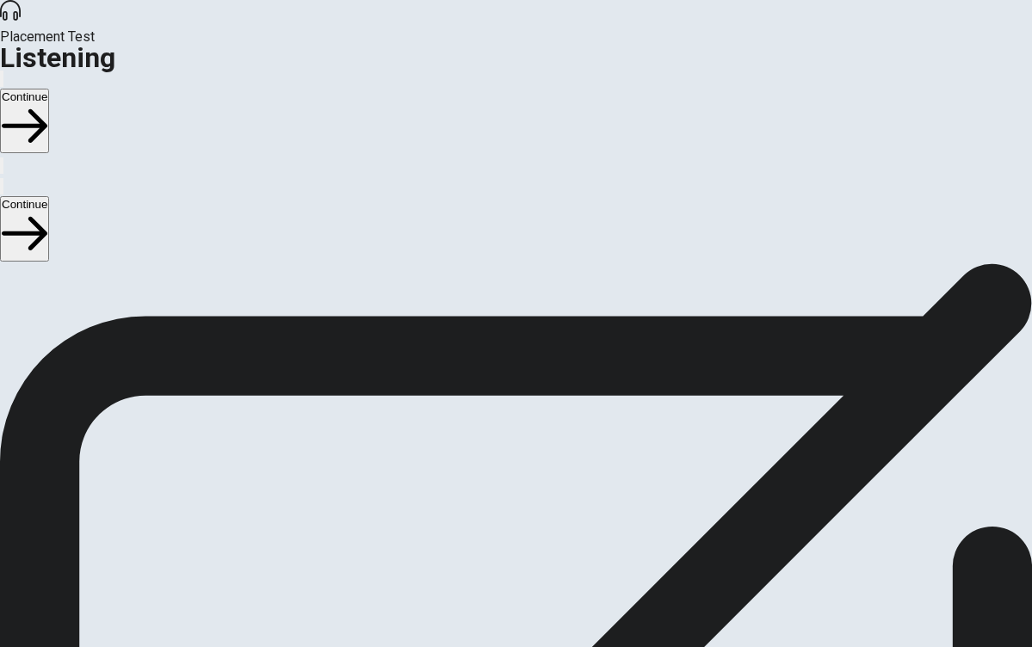
click at [2, 190] on icon "button" at bounding box center [2, 190] width 0 height 0
click at [49, 196] on button "Continue" at bounding box center [24, 228] width 49 height 65
click at [3, 178] on button "button" at bounding box center [1, 186] width 3 height 16
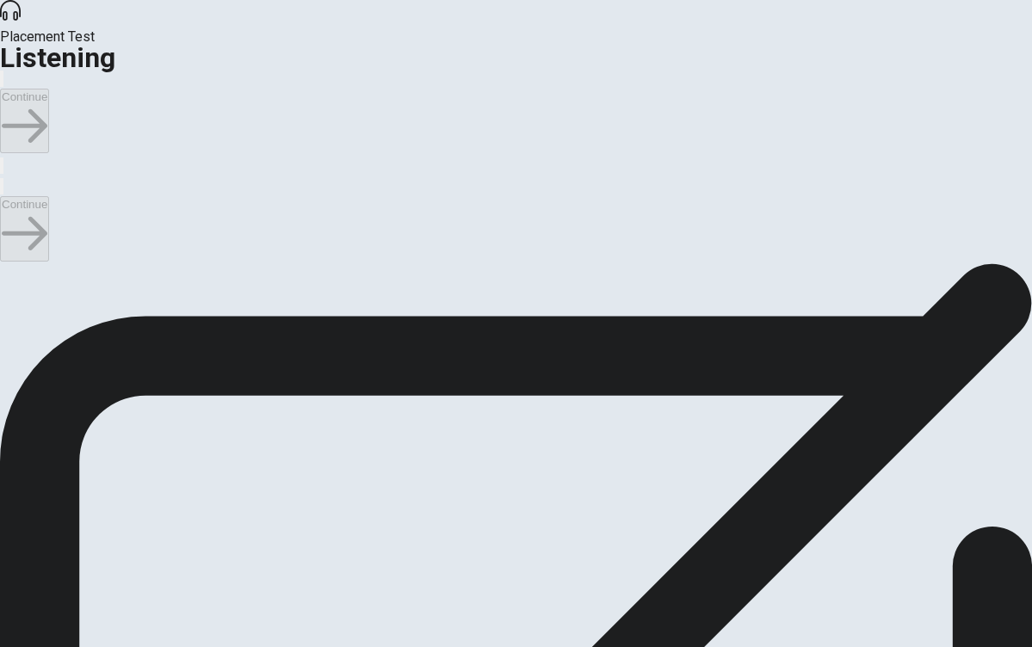
type input "5"
click at [11, 267] on input "checkbox" at bounding box center [5, 272] width 11 height 11
checkbox input "true"
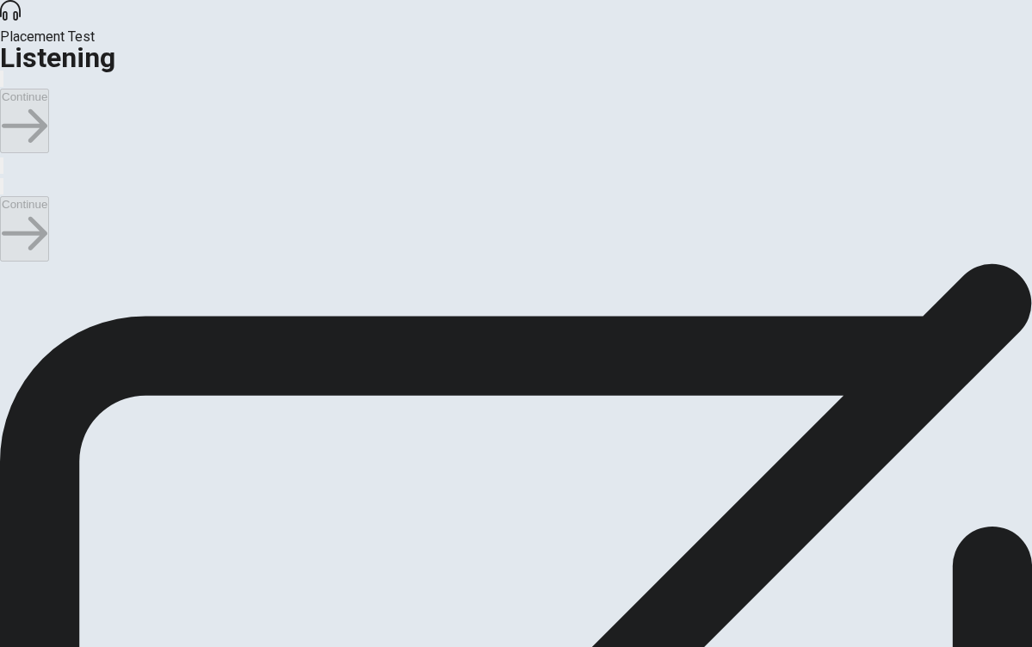
drag, startPoint x: 355, startPoint y: 343, endPoint x: 331, endPoint y: 343, distance: 24.1
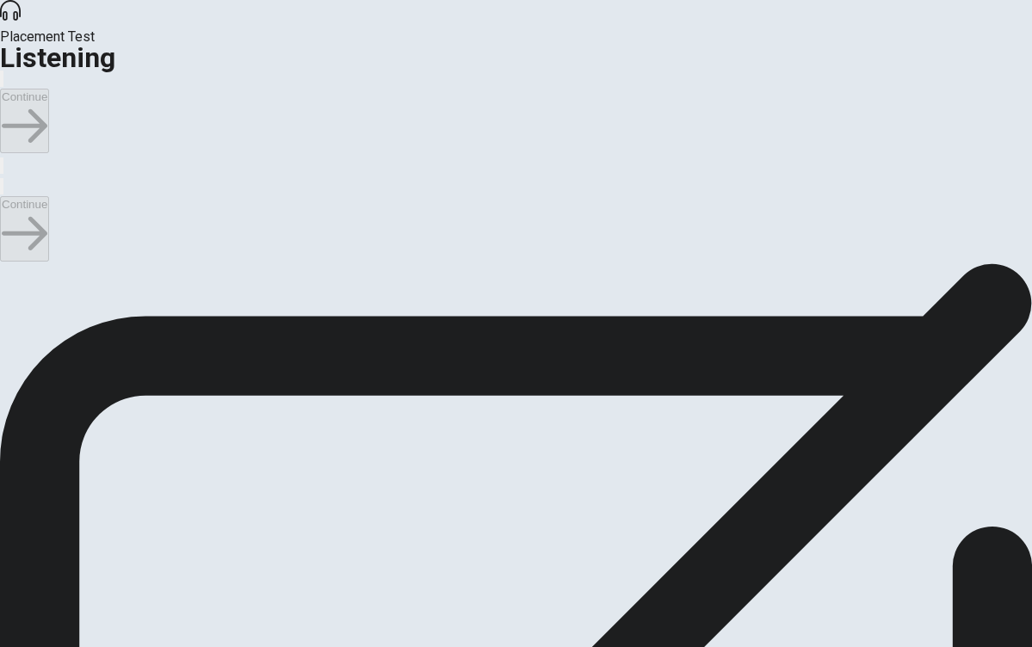
type input "57"
click at [11, 267] on input "checkbox" at bounding box center [5, 272] width 11 height 11
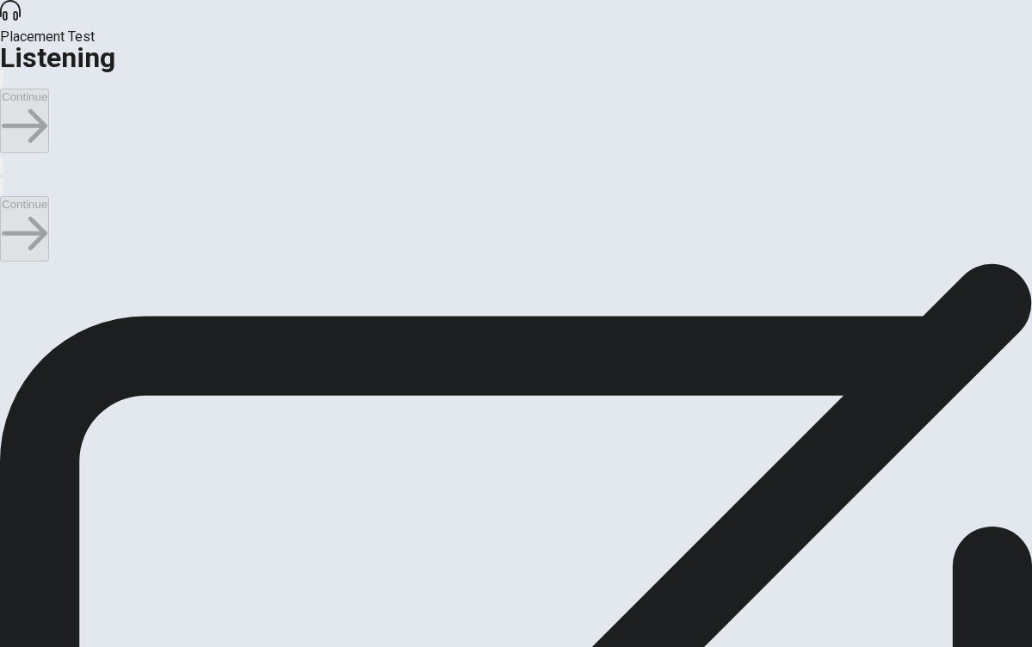
checkbox input "false"
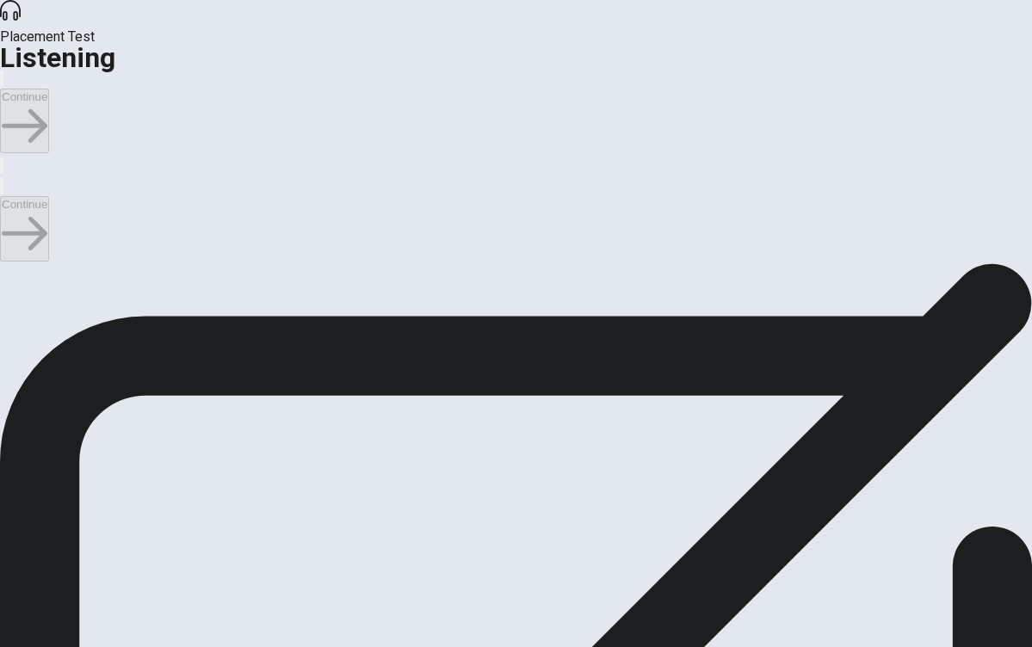
scroll to position [861, 0]
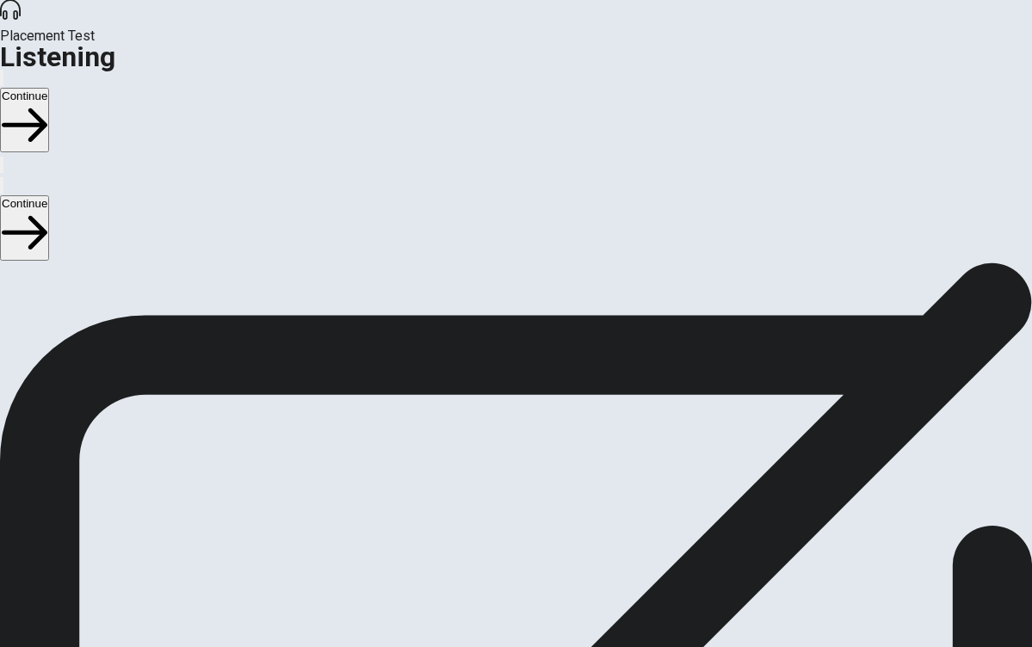
scroll to position [0, 0]
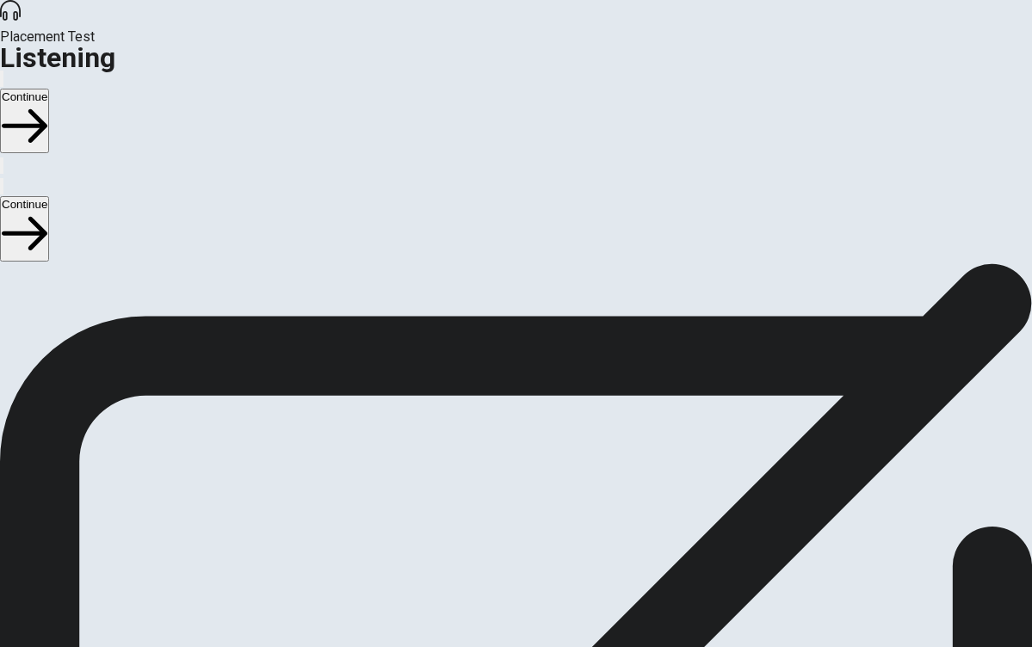
click at [49, 196] on button "Continue" at bounding box center [24, 228] width 49 height 65
type input "2"
click at [11, 267] on input "checkbox" at bounding box center [5, 272] width 11 height 11
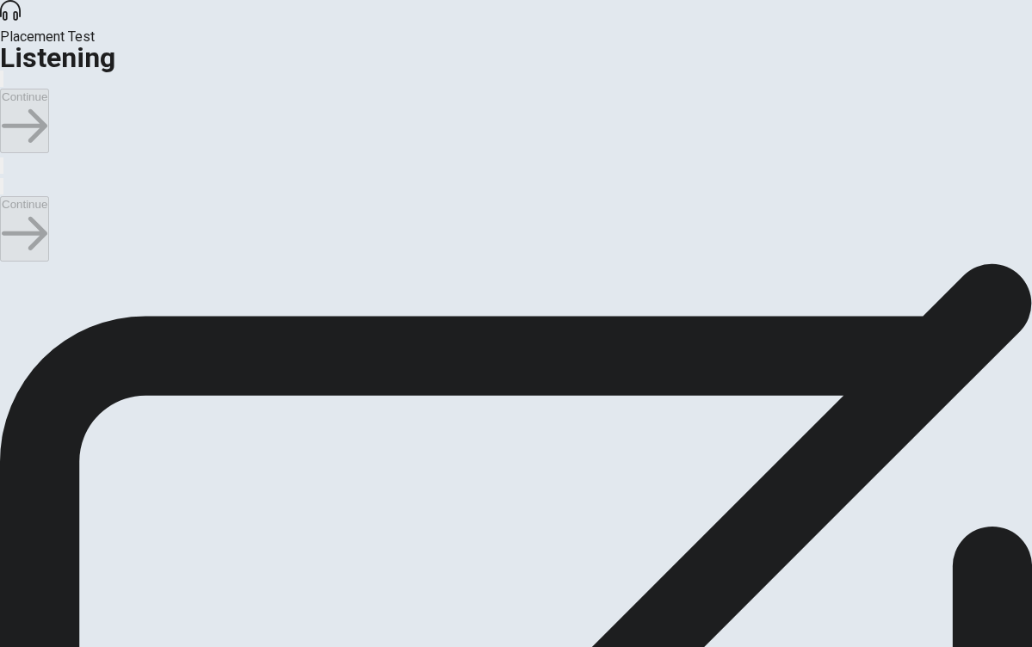
checkbox input "true"
type input "3"
click at [11, 267] on input "checkbox" at bounding box center [5, 272] width 11 height 11
checkbox input "false"
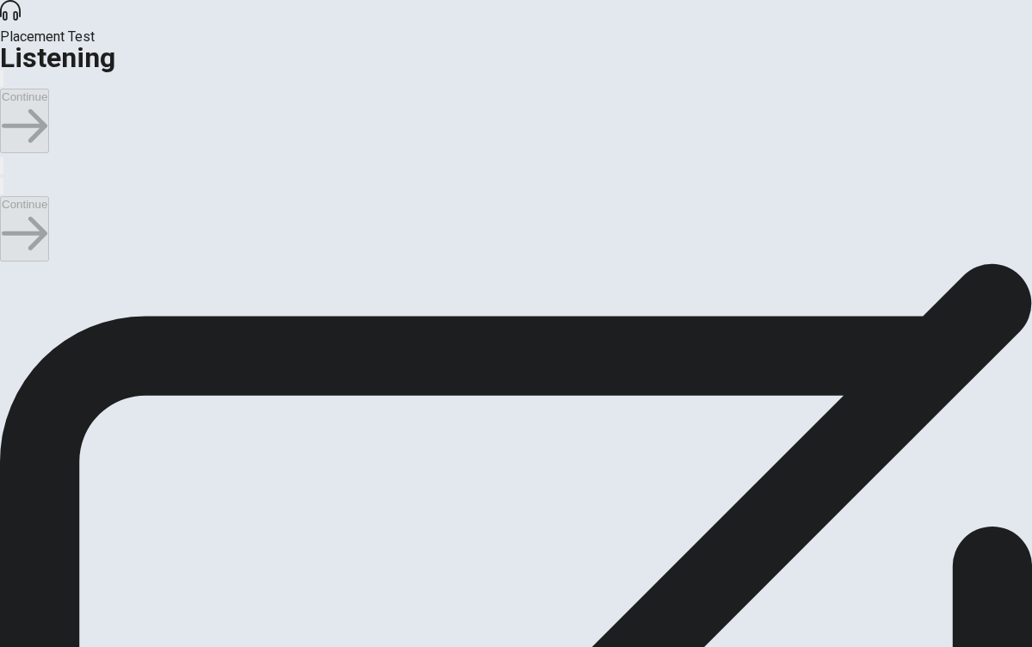
scroll to position [45, 0]
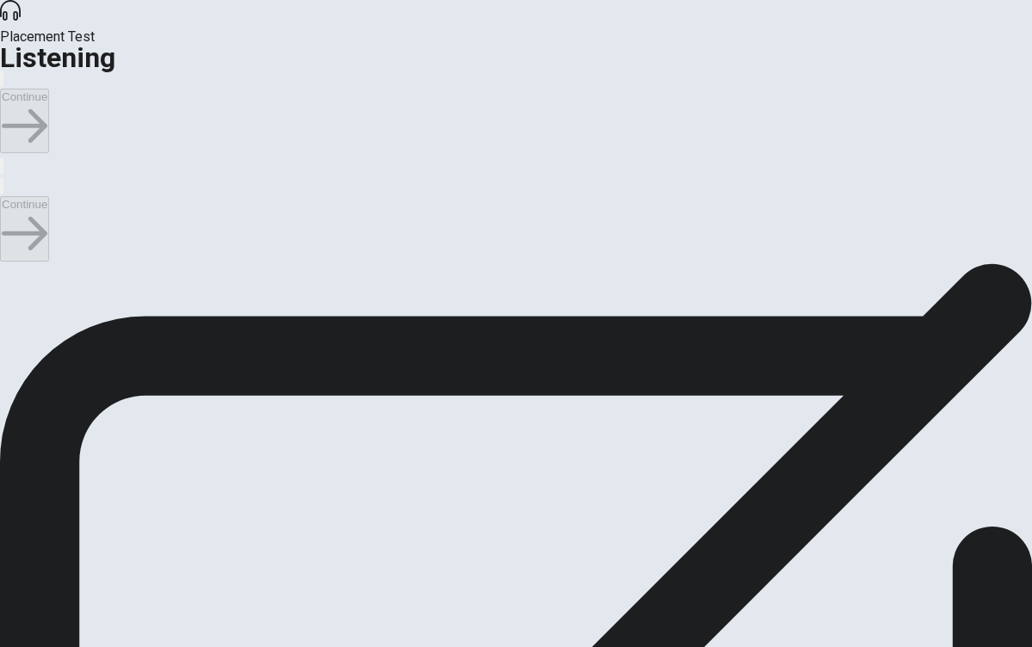
scroll to position [857, 0]
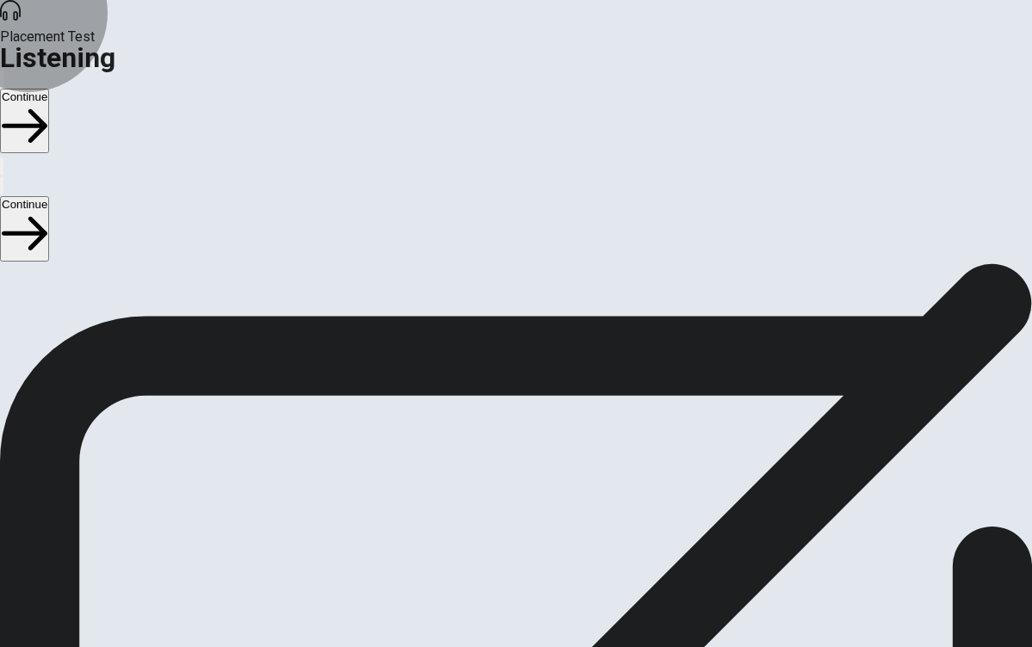
click at [49, 196] on button "Continue" at bounding box center [24, 228] width 49 height 65
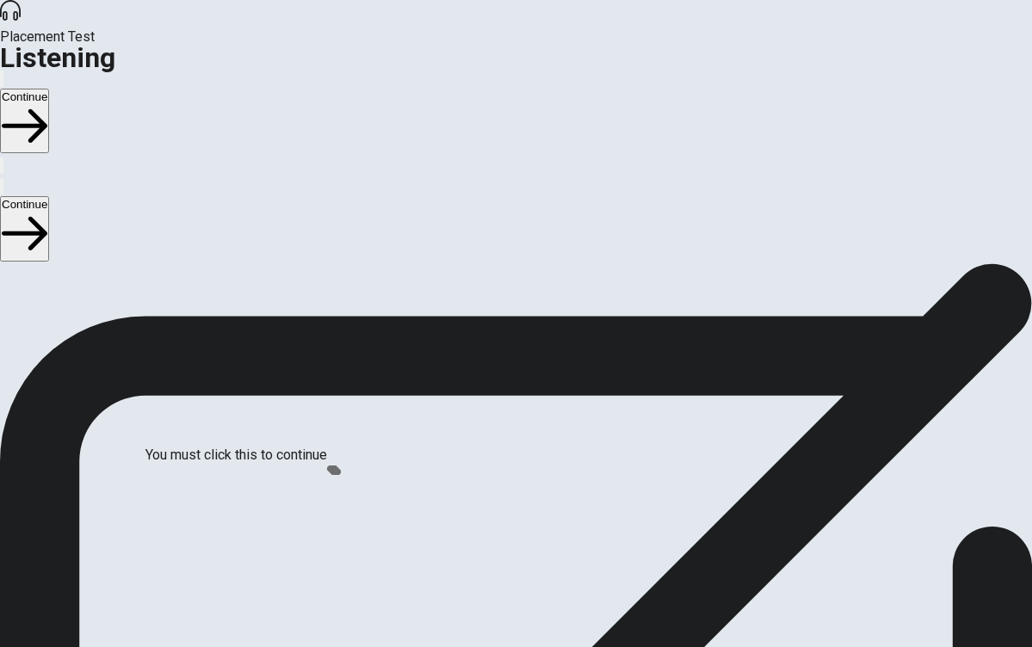
drag, startPoint x: 562, startPoint y: 592, endPoint x: 634, endPoint y: 182, distance: 416.8
click at [634, 263] on div "Question 11 Who is the keynote speaker? A [PERSON_NAME] B Dr. [PERSON_NAME] C D…" at bounding box center [516, 263] width 1032 height 0
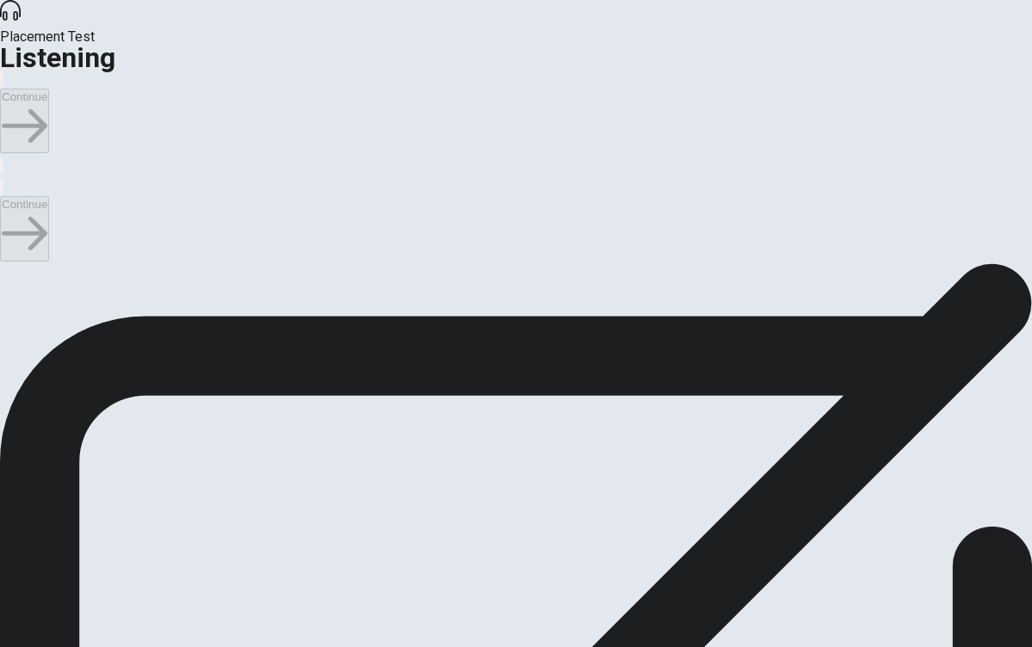
scroll to position [113, 0]
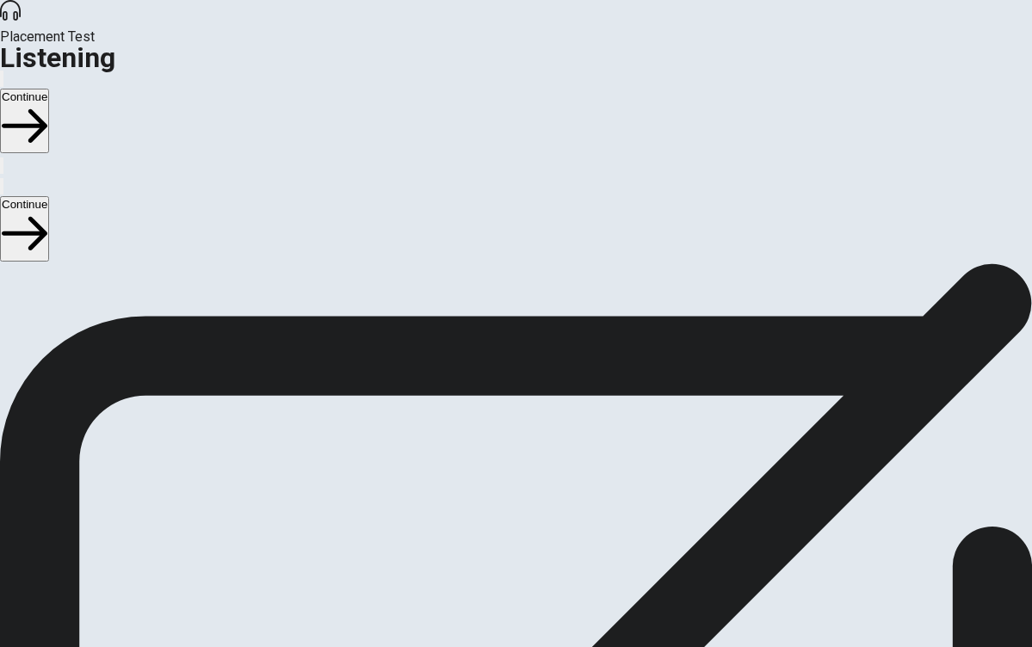
click at [49, 196] on button "Continue" at bounding box center [24, 228] width 49 height 65
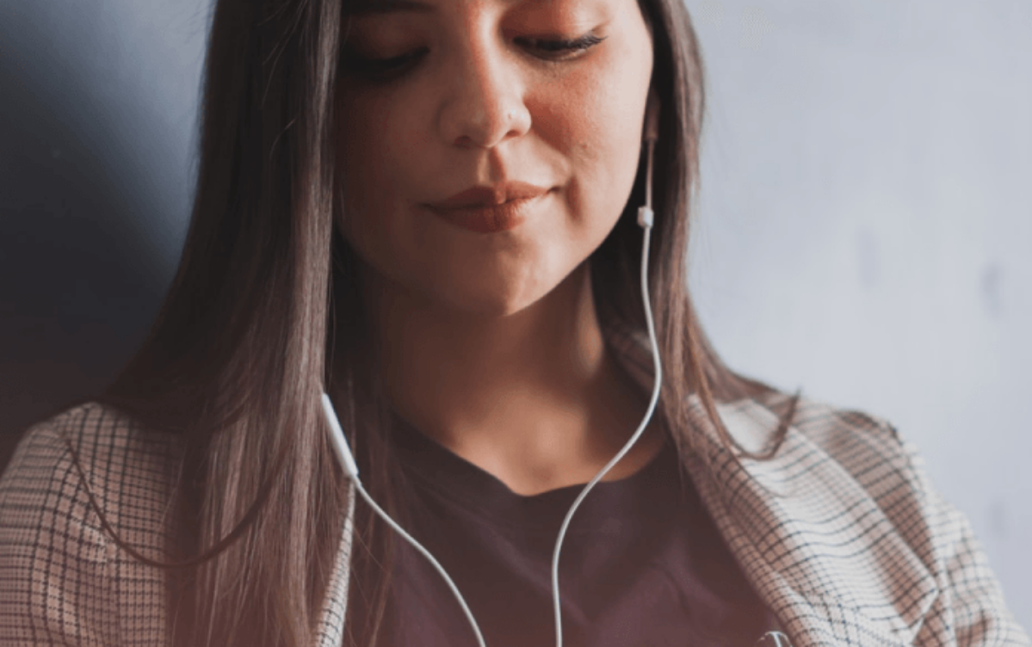
scroll to position [0, 0]
click at [49, 196] on button "Continue" at bounding box center [24, 228] width 49 height 65
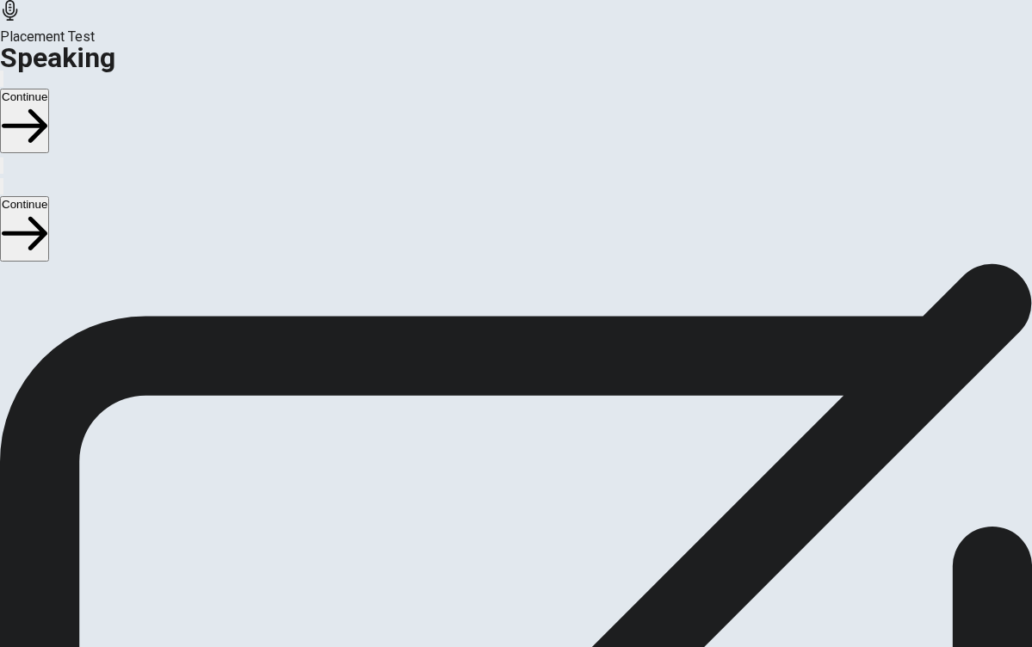
scroll to position [116, 0]
click at [49, 196] on button "Continue" at bounding box center [24, 228] width 49 height 65
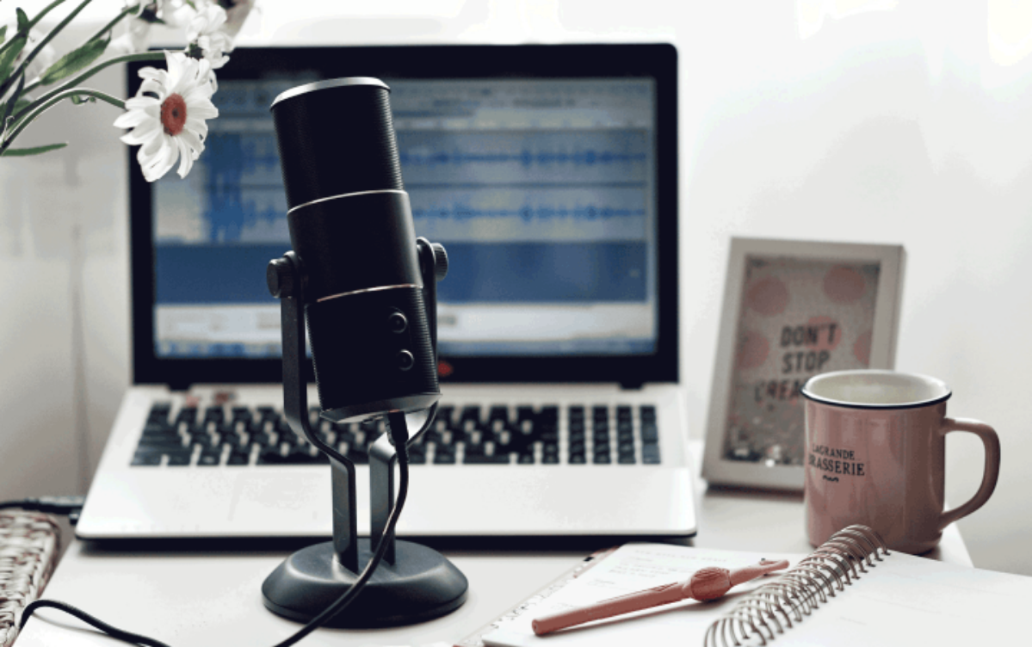
scroll to position [0, 0]
click at [49, 196] on button "Continue" at bounding box center [24, 228] width 49 height 65
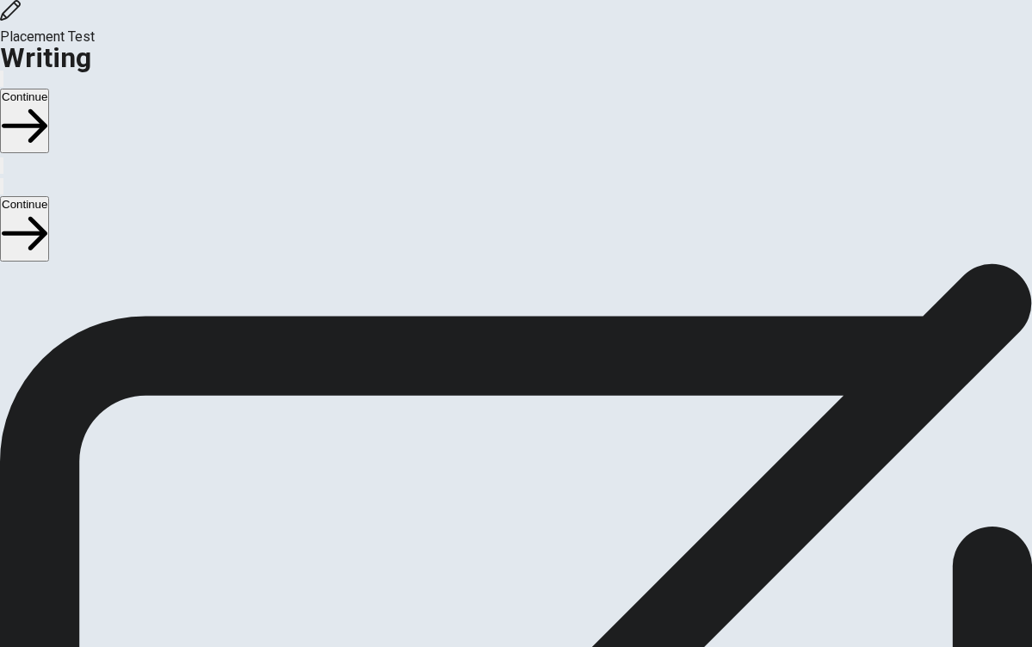
drag, startPoint x: 933, startPoint y: 189, endPoint x: 948, endPoint y: 162, distance: 31.2
click at [948, 263] on div "Writing Section Directions Write about your opinion on a topic. Important thing…" at bounding box center [516, 263] width 1032 height 0
click at [49, 196] on button "Continue" at bounding box center [24, 228] width 49 height 65
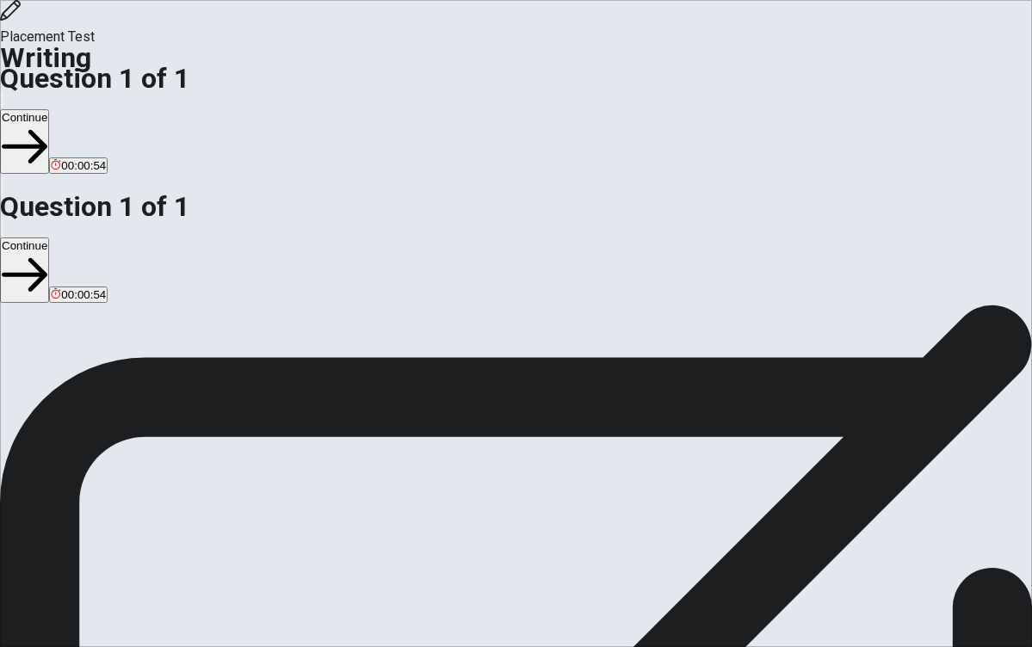
type textarea "One of my favourite memories is going to beach with my famliy during summer vac…"
click at [49, 238] on button "Continue" at bounding box center [24, 270] width 49 height 65
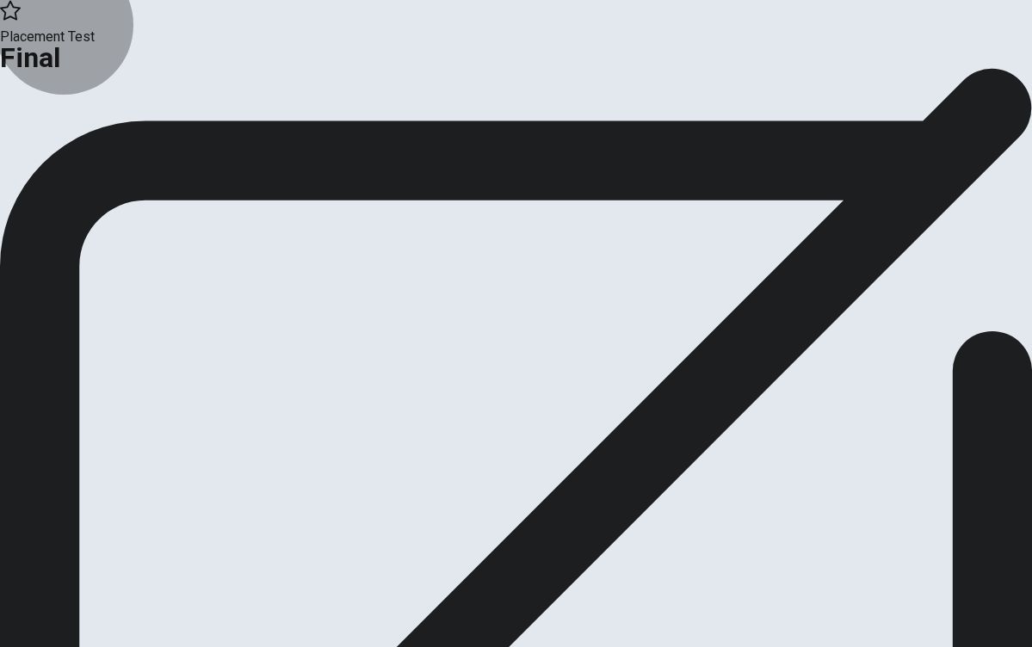
click at [70, 153] on button "Continue" at bounding box center [35, 141] width 70 height 23
